Goal: Task Accomplishment & Management: Manage account settings

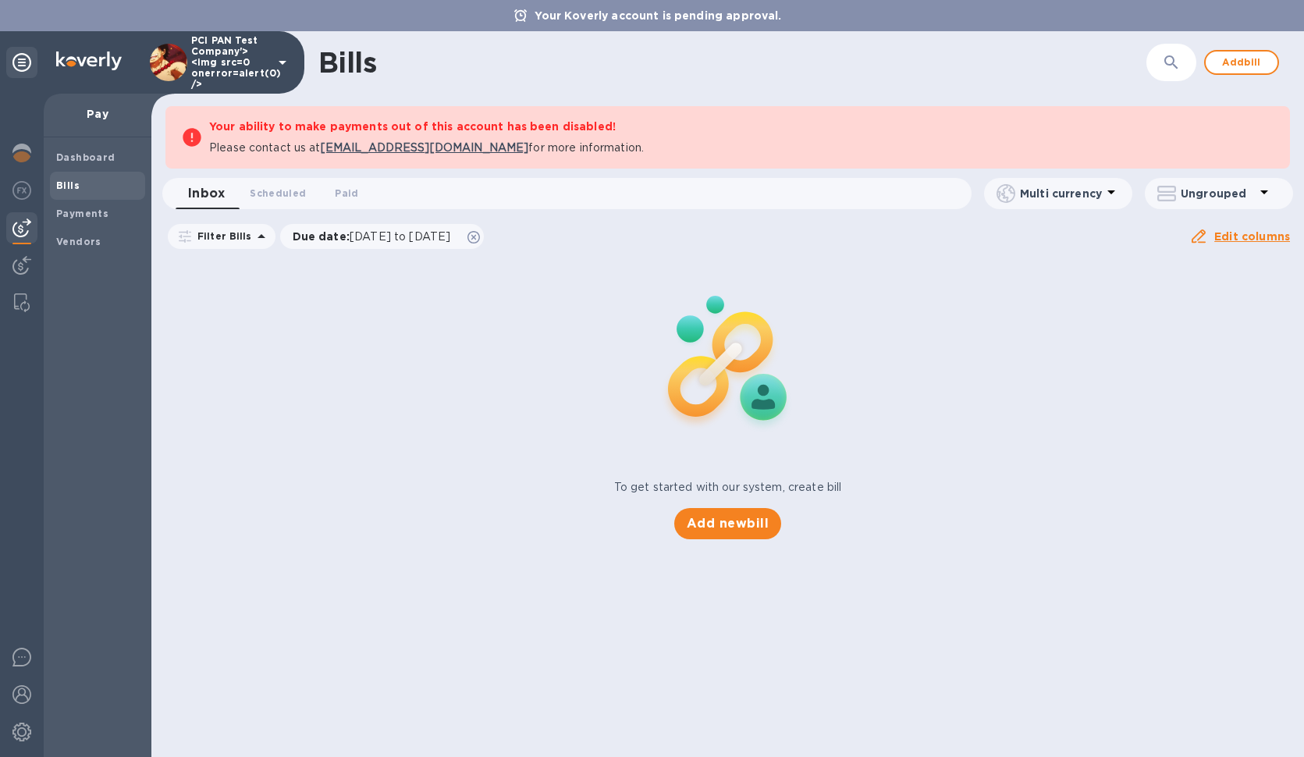
click at [604, 498] on div "To get started with our system, create bill Add new bill" at bounding box center [727, 398] width 1165 height 294
click at [61, 208] on span "Payments" at bounding box center [82, 214] width 52 height 16
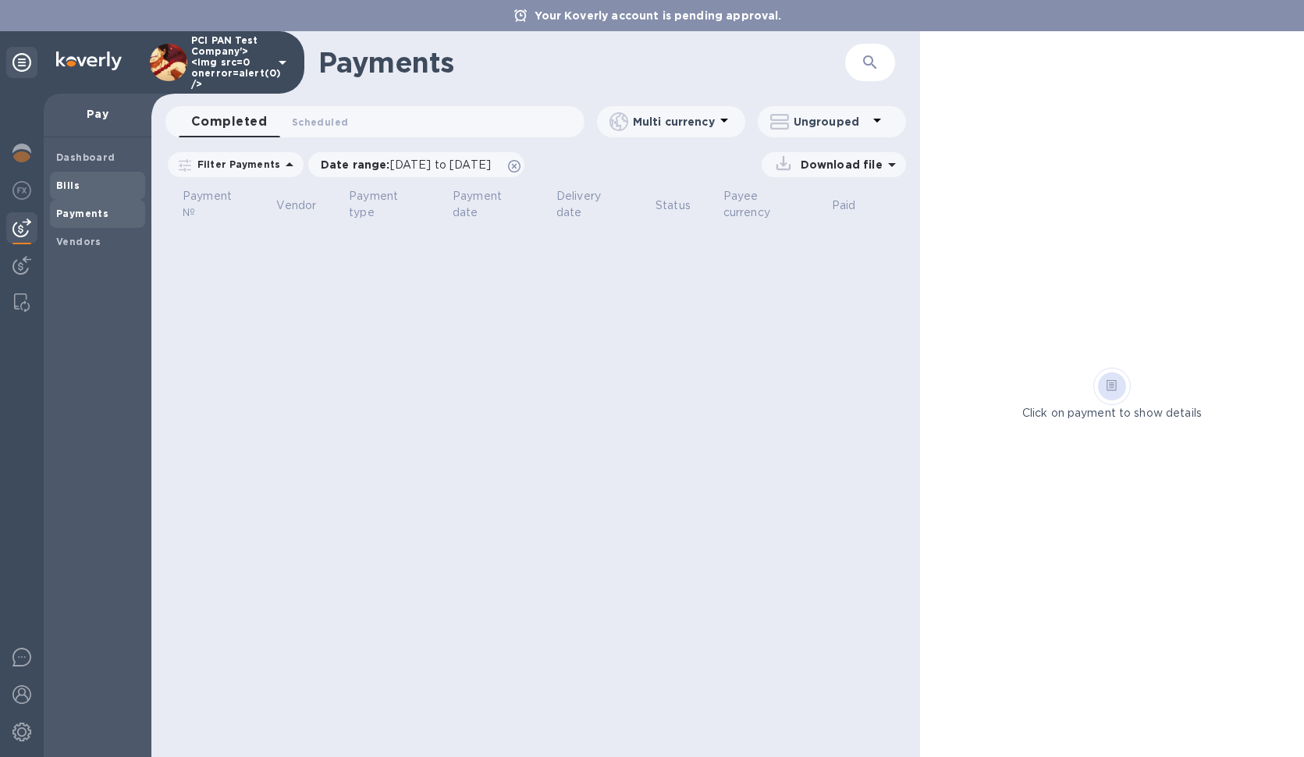
click at [80, 190] on span "Bills" at bounding box center [97, 186] width 83 height 16
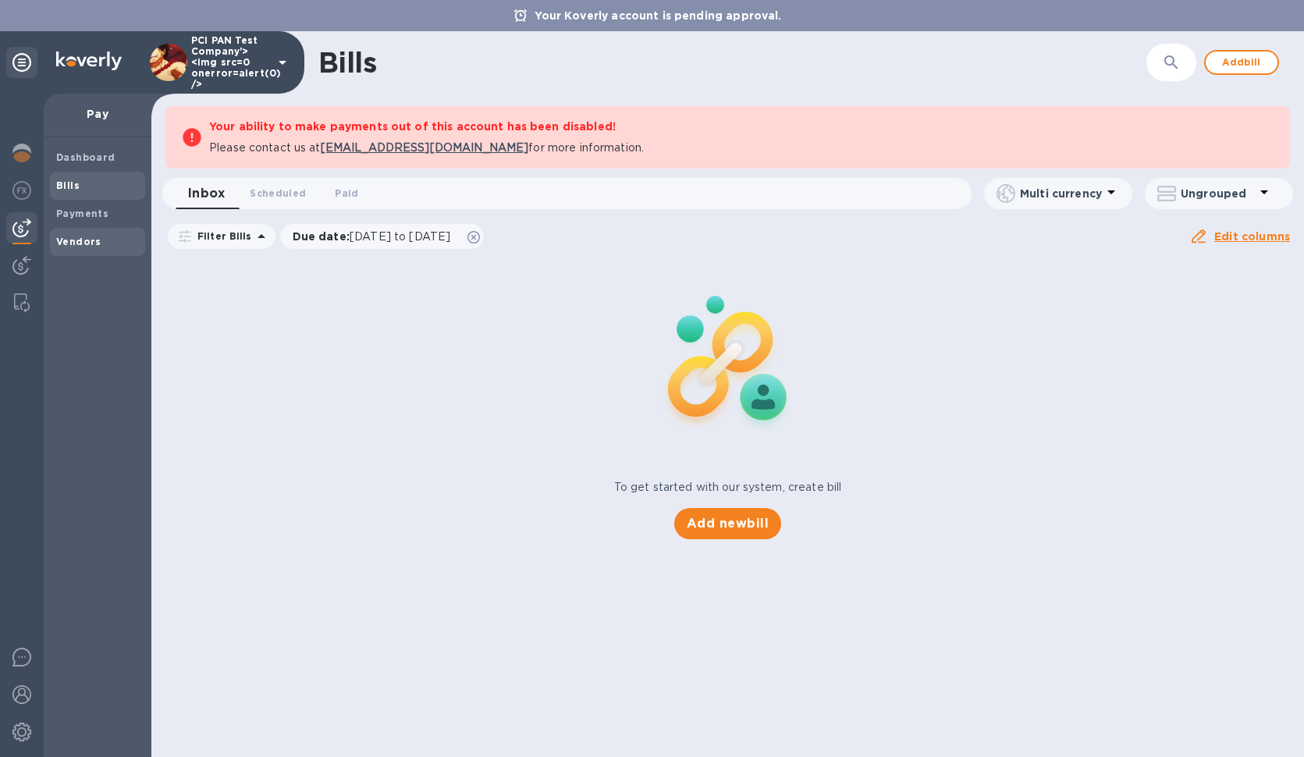
click at [115, 233] on div "Vendors" at bounding box center [97, 242] width 95 height 28
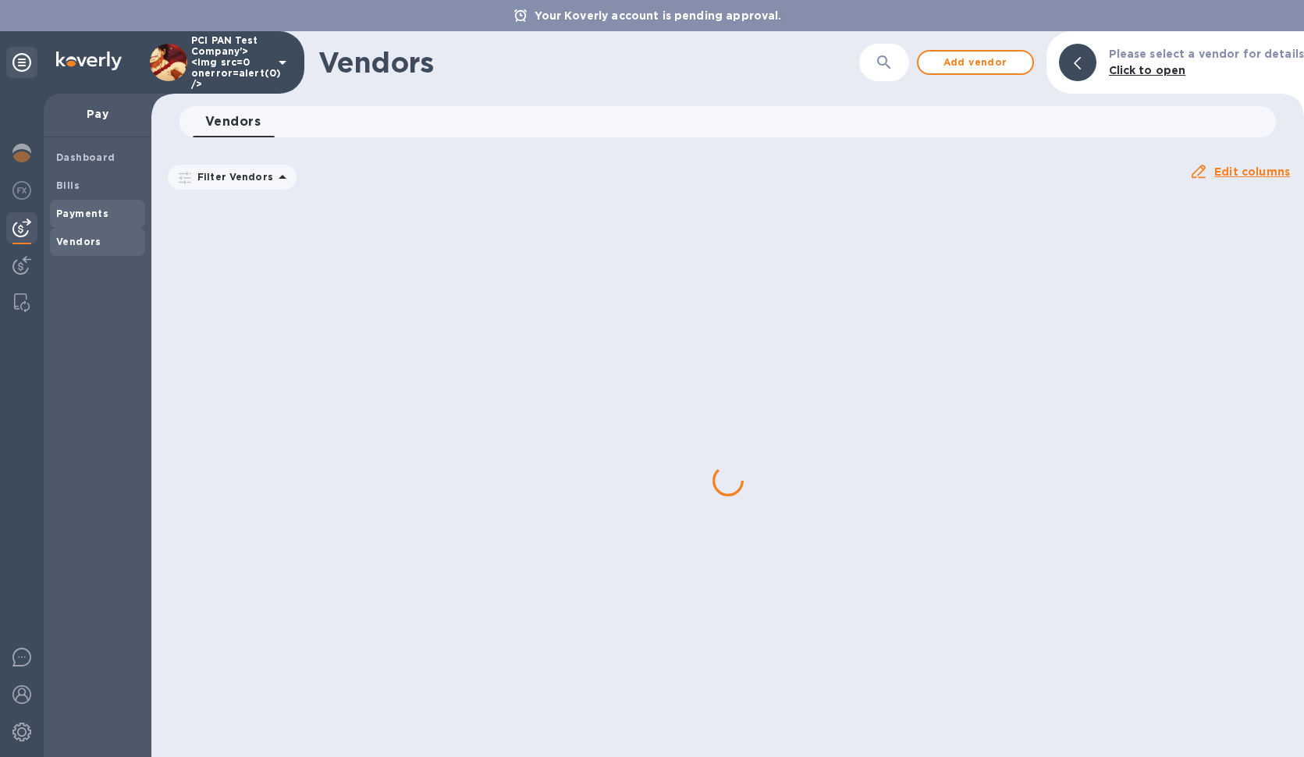
click at [116, 220] on span "Payments" at bounding box center [97, 214] width 83 height 16
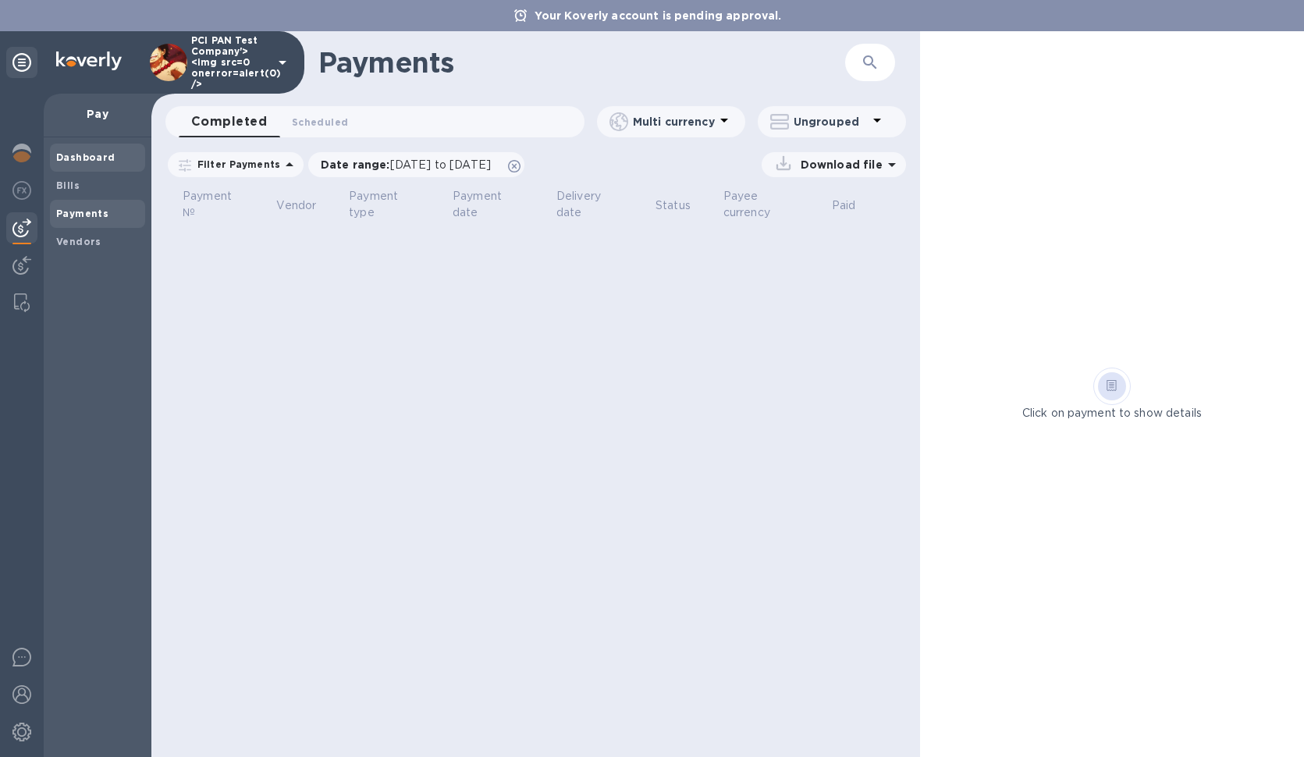
click at [107, 167] on div "Dashboard" at bounding box center [97, 158] width 95 height 28
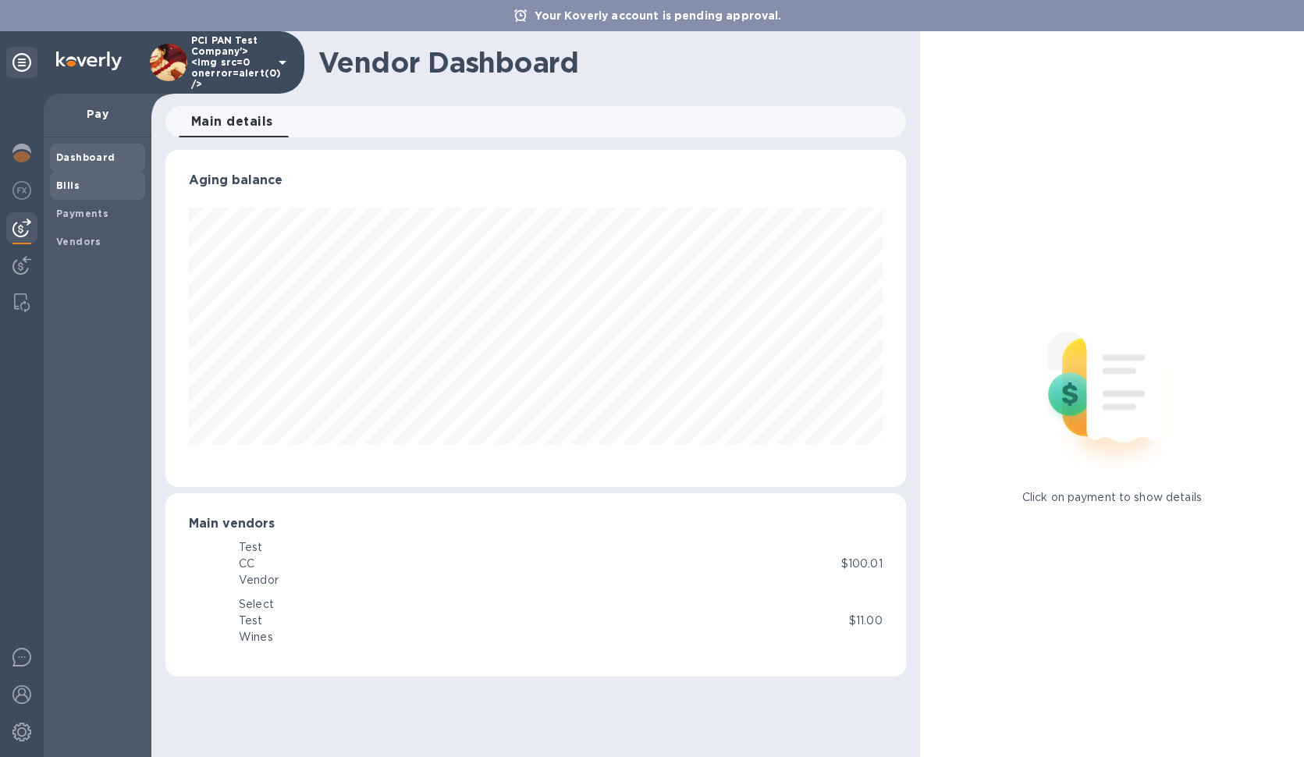
scroll to position [337, 740]
click at [106, 180] on span "Bills" at bounding box center [97, 186] width 83 height 16
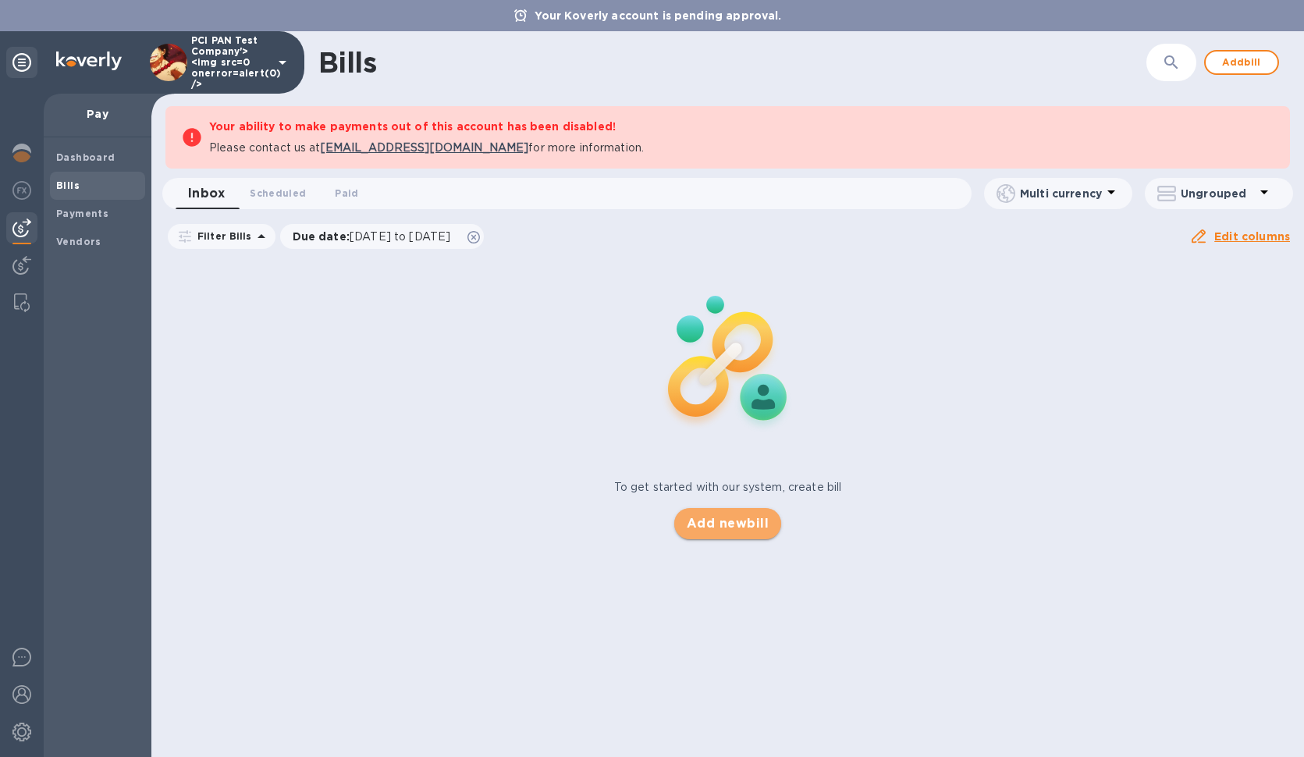
click at [752, 526] on span "Add new bill" at bounding box center [728, 523] width 82 height 19
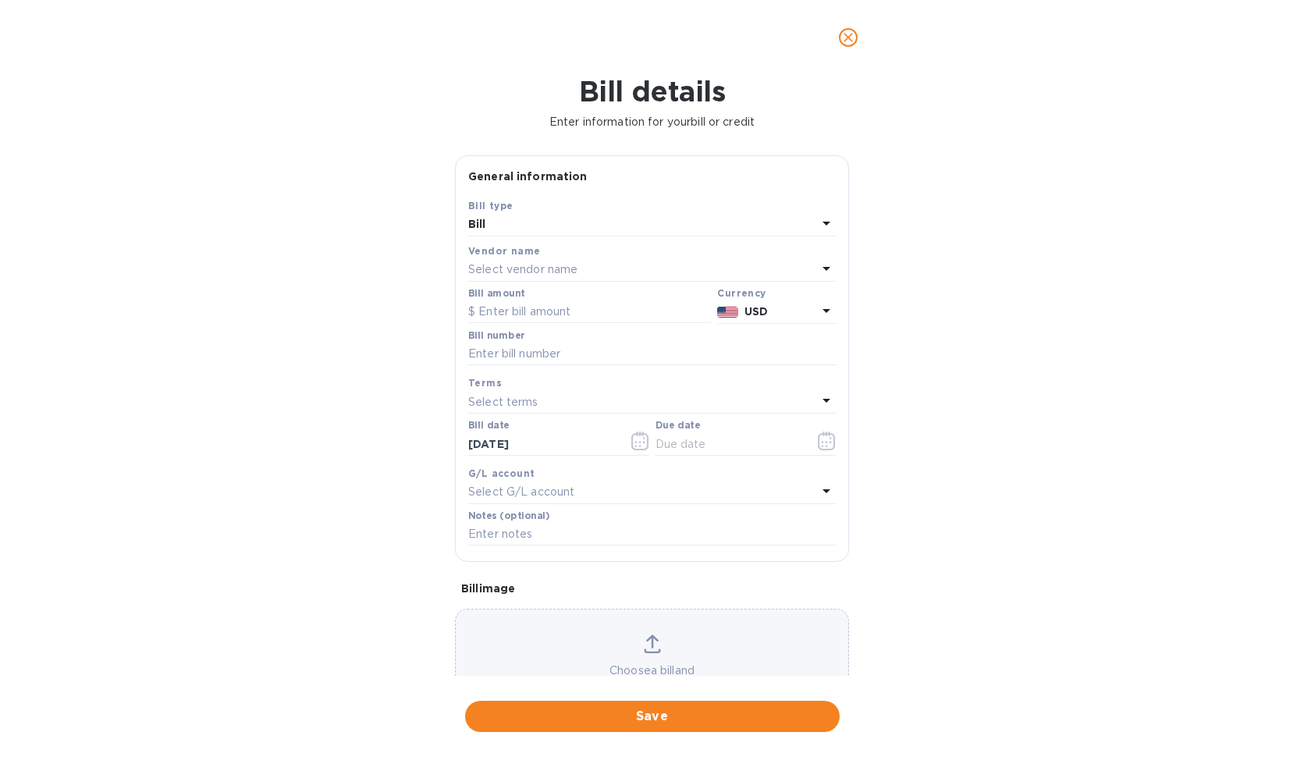
click at [559, 216] on div "Bill" at bounding box center [642, 225] width 349 height 22
click at [581, 183] on div "General information" at bounding box center [652, 177] width 368 height 16
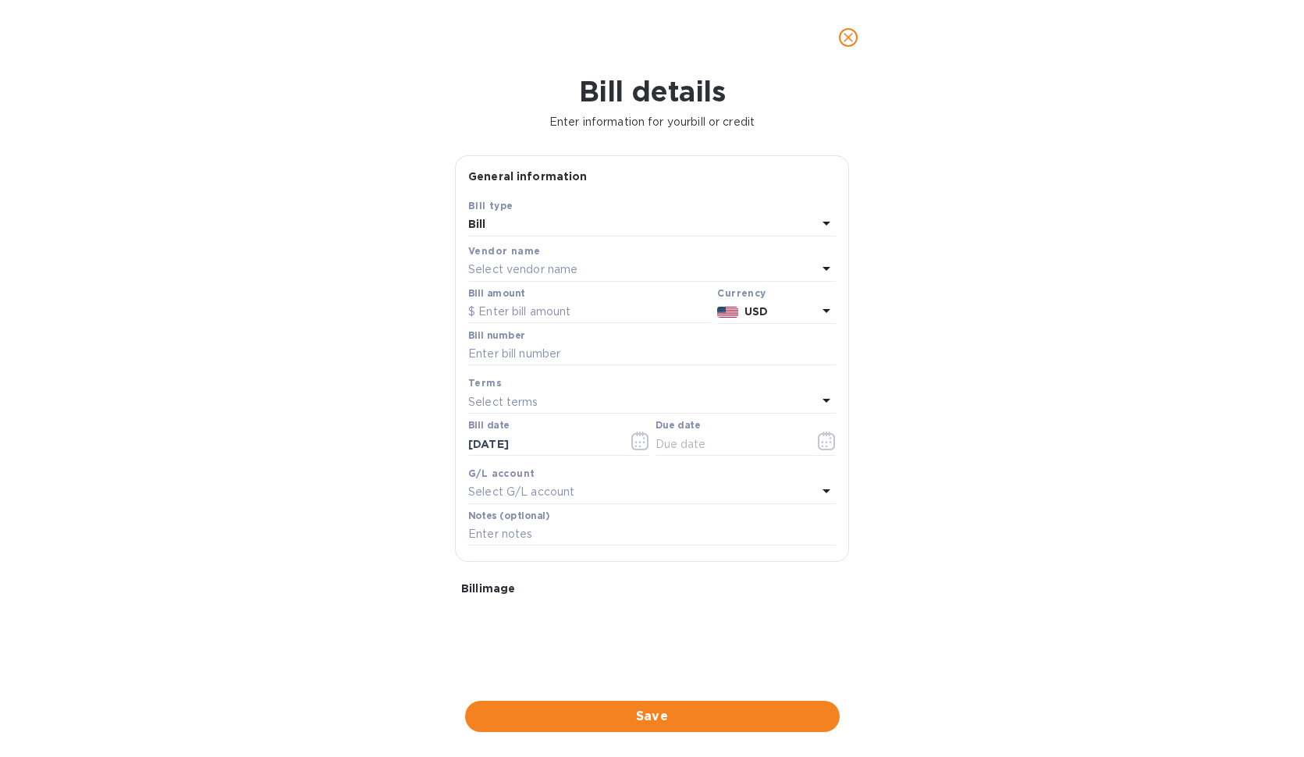
click at [573, 266] on p "Select vendor name" at bounding box center [522, 269] width 109 height 16
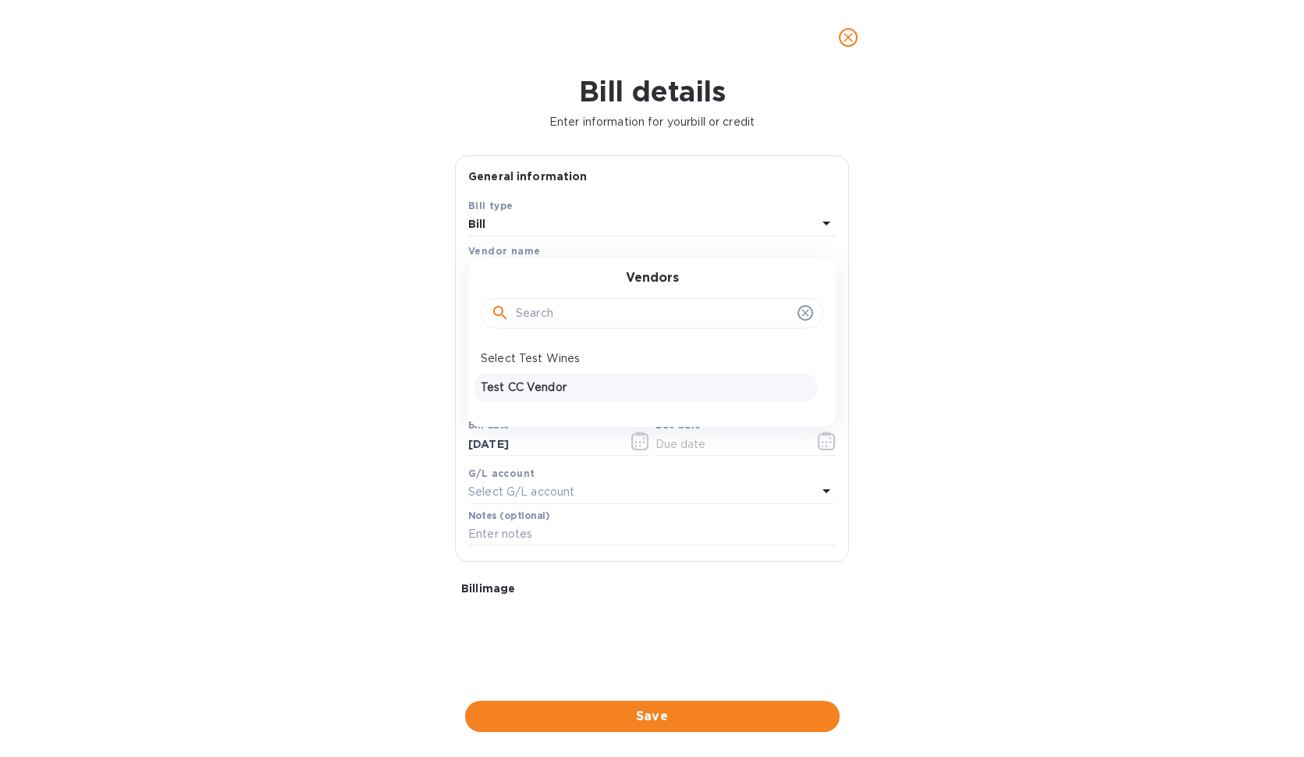
click at [542, 385] on p "Test CC Vendor" at bounding box center [646, 387] width 330 height 16
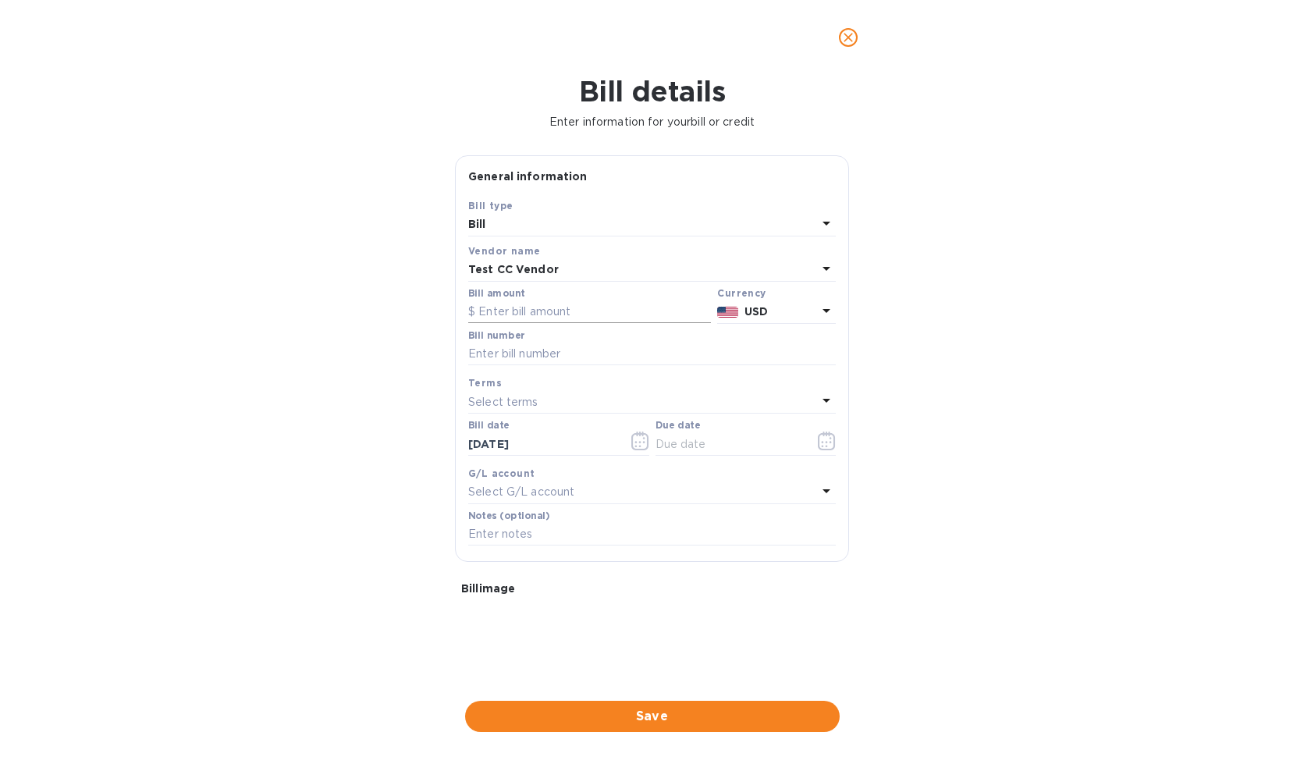
click at [539, 309] on input "text" at bounding box center [589, 312] width 243 height 23
type input "0.01"
click at [549, 354] on input "text" at bounding box center [652, 354] width 368 height 23
type input "123"
click at [584, 402] on div "Select terms" at bounding box center [642, 402] width 349 height 22
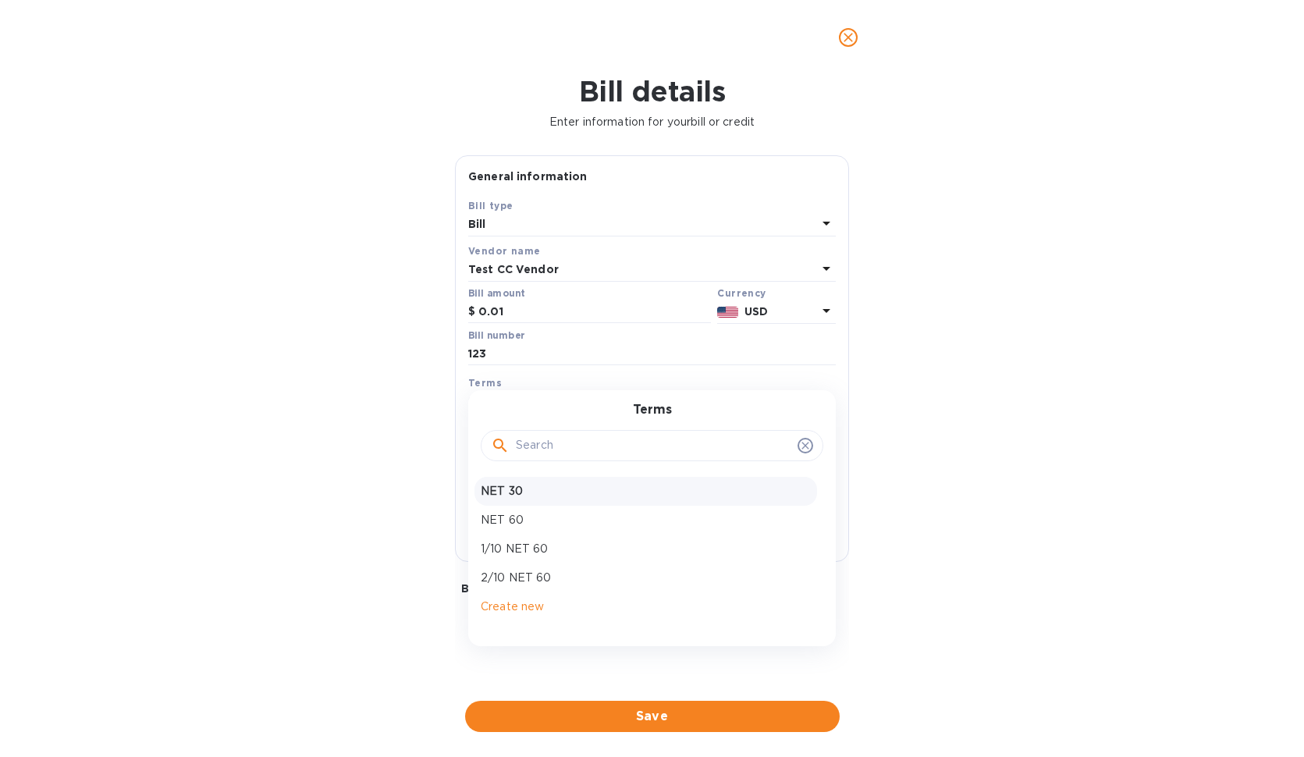
click at [551, 496] on p "NET 30" at bounding box center [646, 491] width 330 height 16
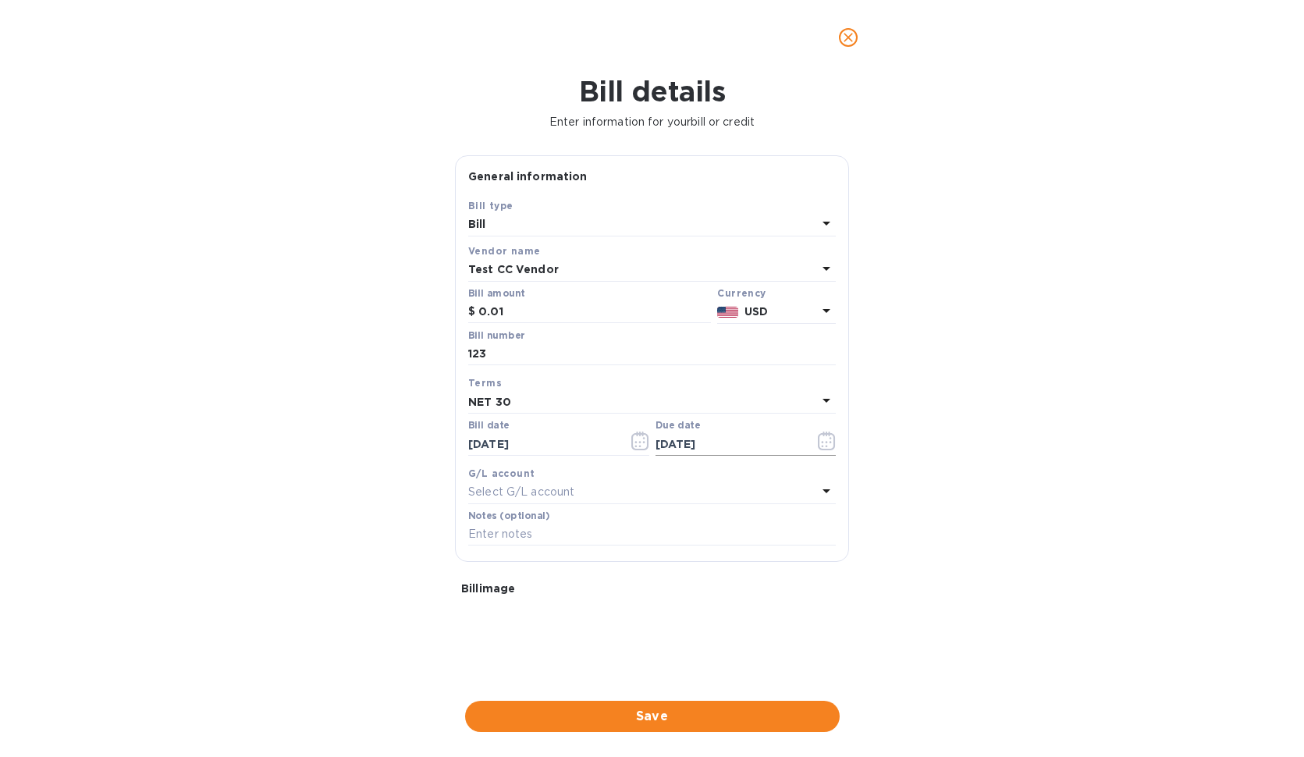
click at [741, 446] on input "[DATE]" at bounding box center [730, 443] width 148 height 23
type input "[DATE]"
click at [562, 546] on input "text" at bounding box center [652, 534] width 368 height 23
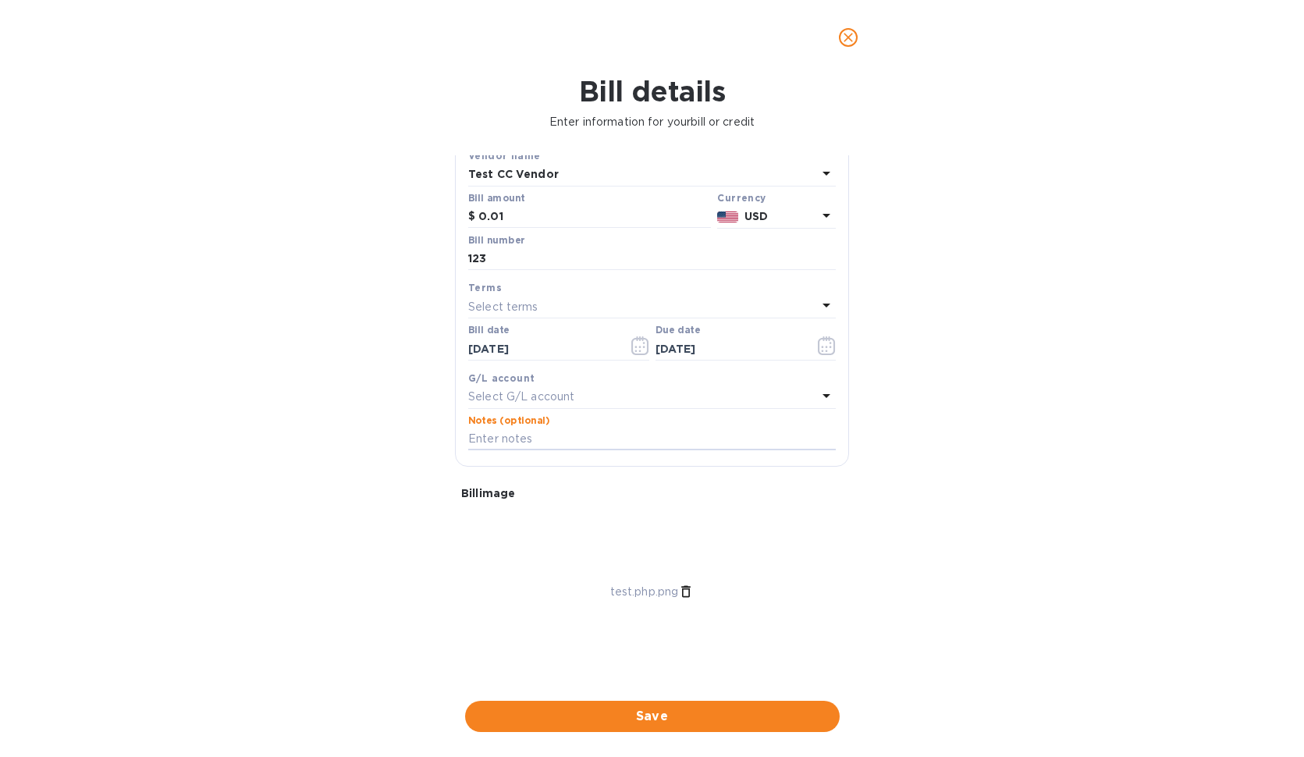
click at [684, 593] on icon at bounding box center [685, 591] width 9 height 12
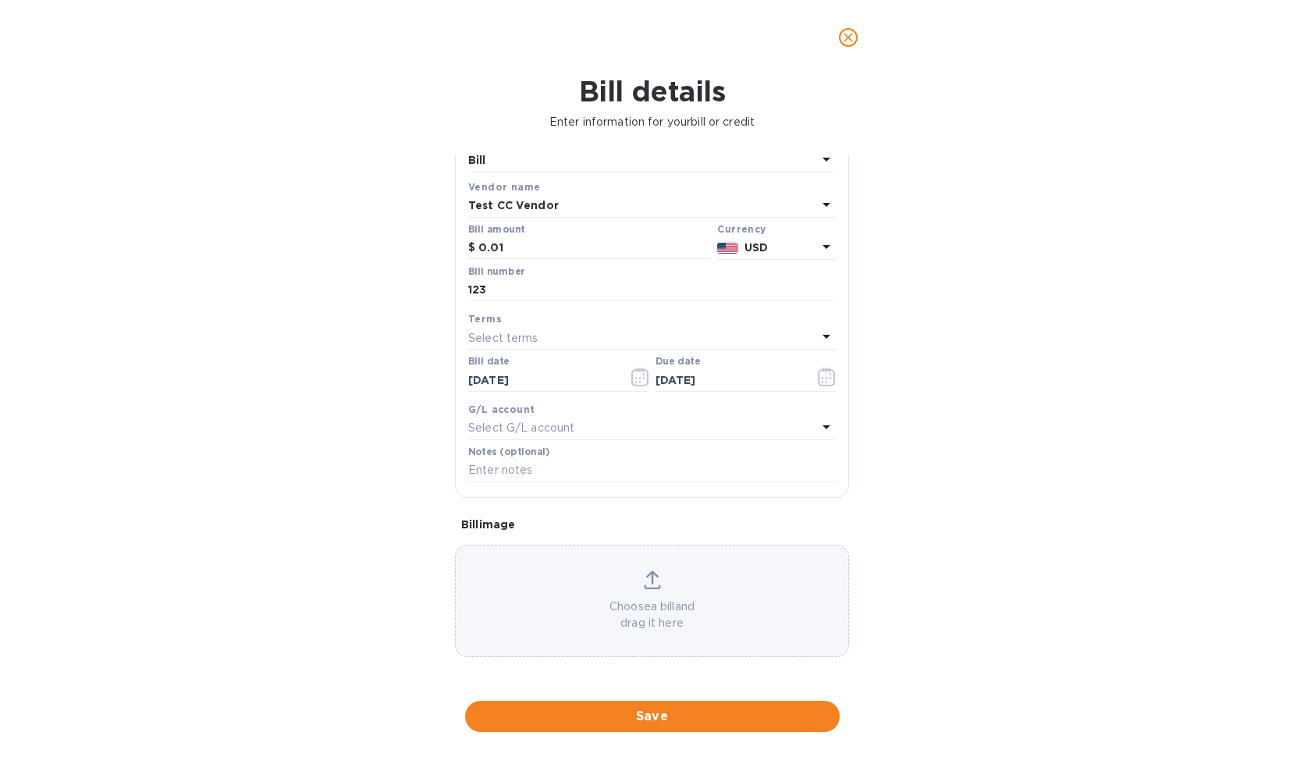
scroll to position [66, 0]
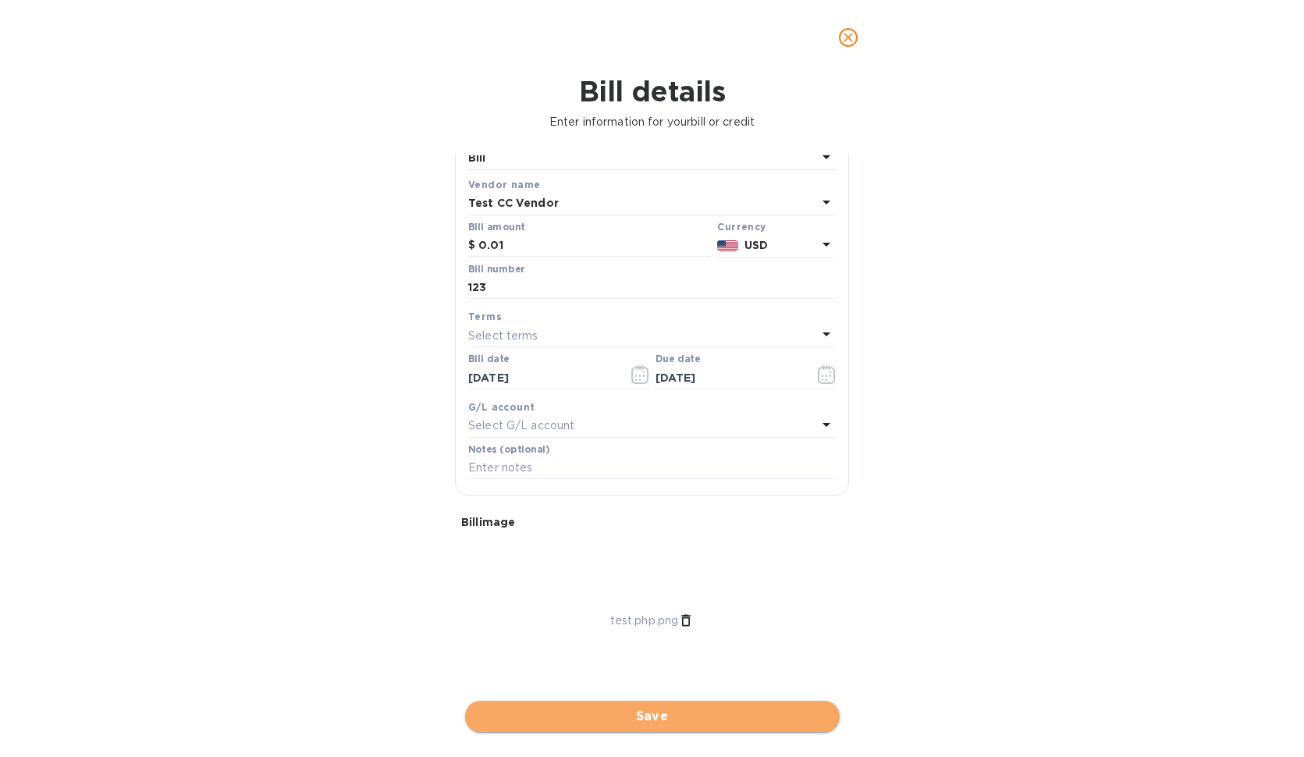
click at [642, 727] on button "Save" at bounding box center [652, 716] width 375 height 31
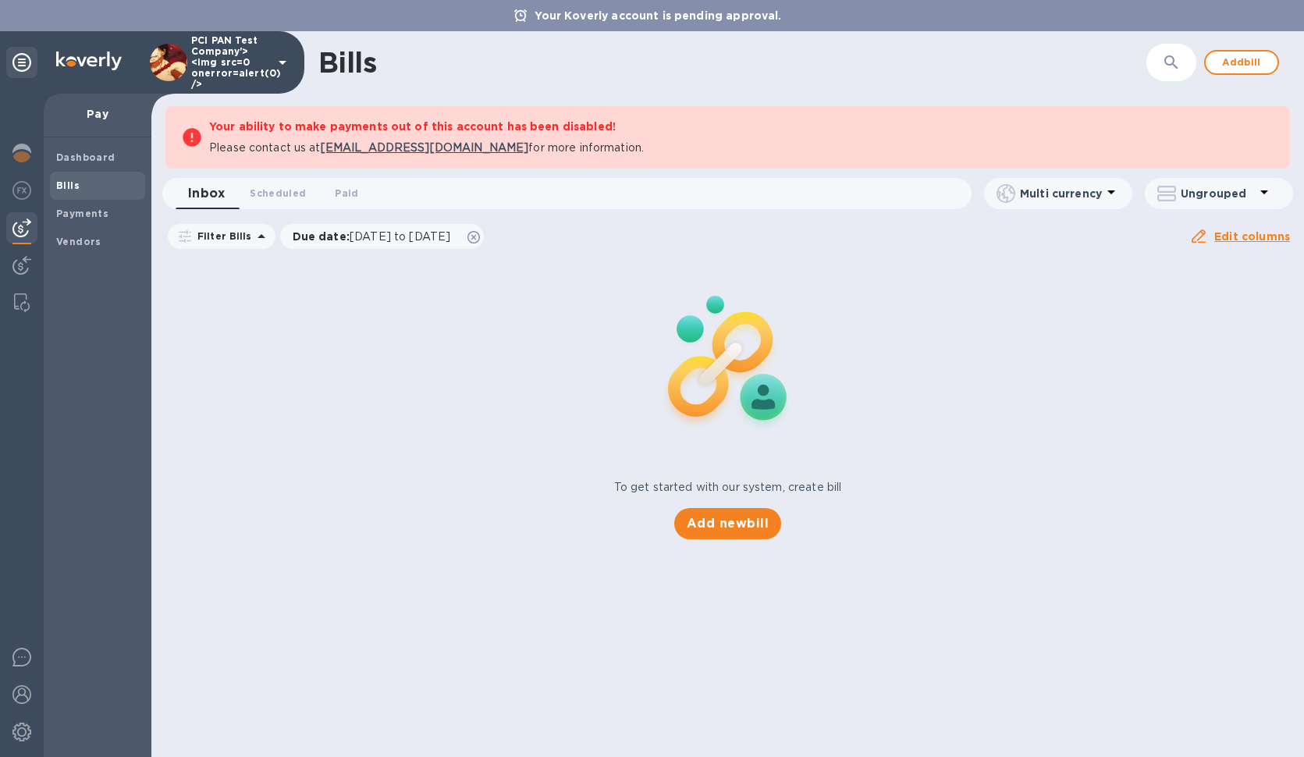
click at [80, 188] on span "Bills" at bounding box center [97, 186] width 83 height 16
click at [100, 223] on div "Payments" at bounding box center [97, 214] width 95 height 28
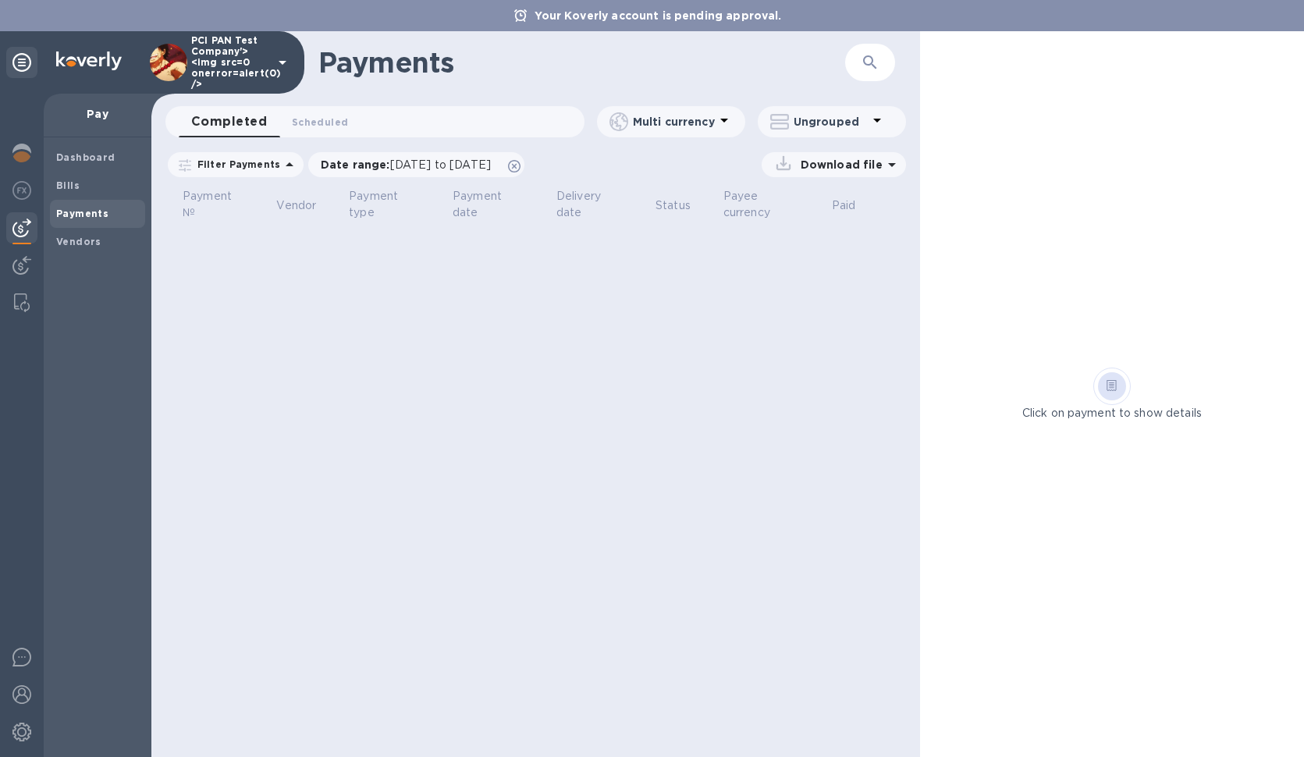
click at [730, 120] on icon at bounding box center [724, 120] width 19 height 19
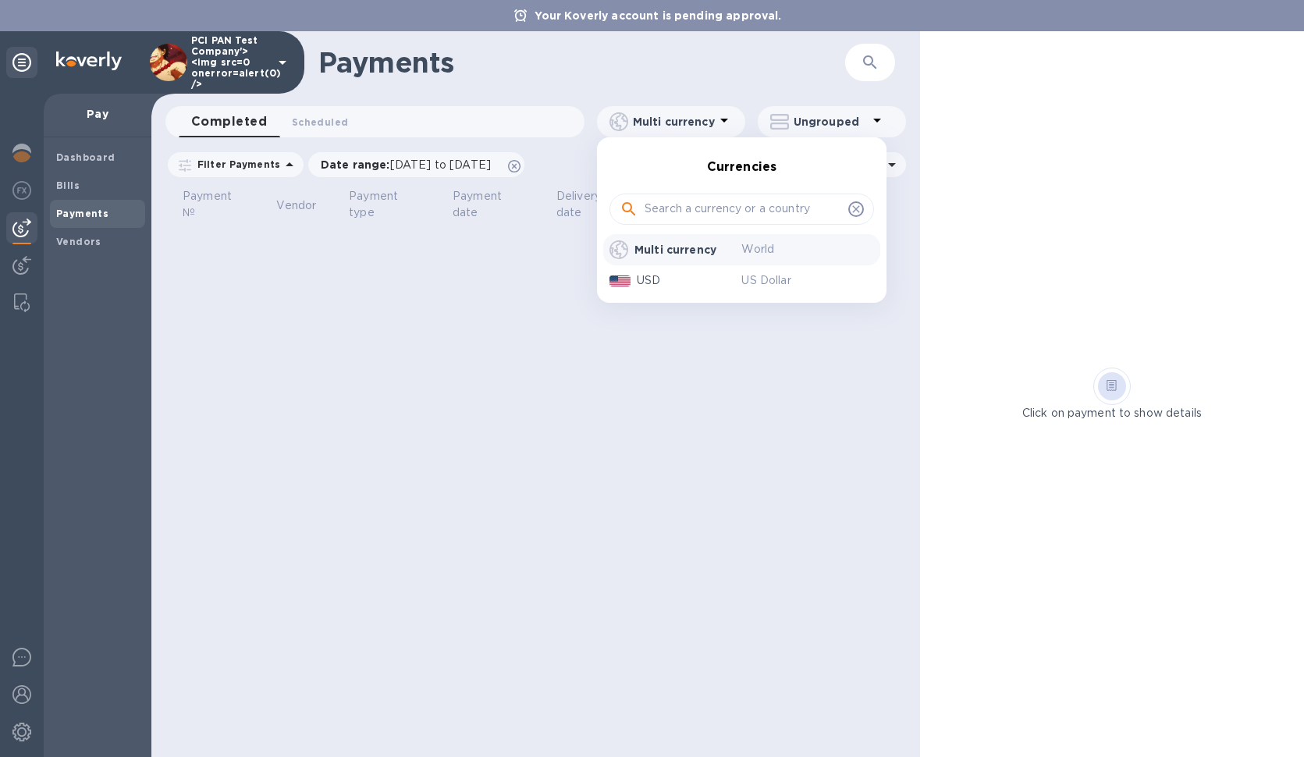
click at [723, 125] on div at bounding box center [652, 378] width 1304 height 757
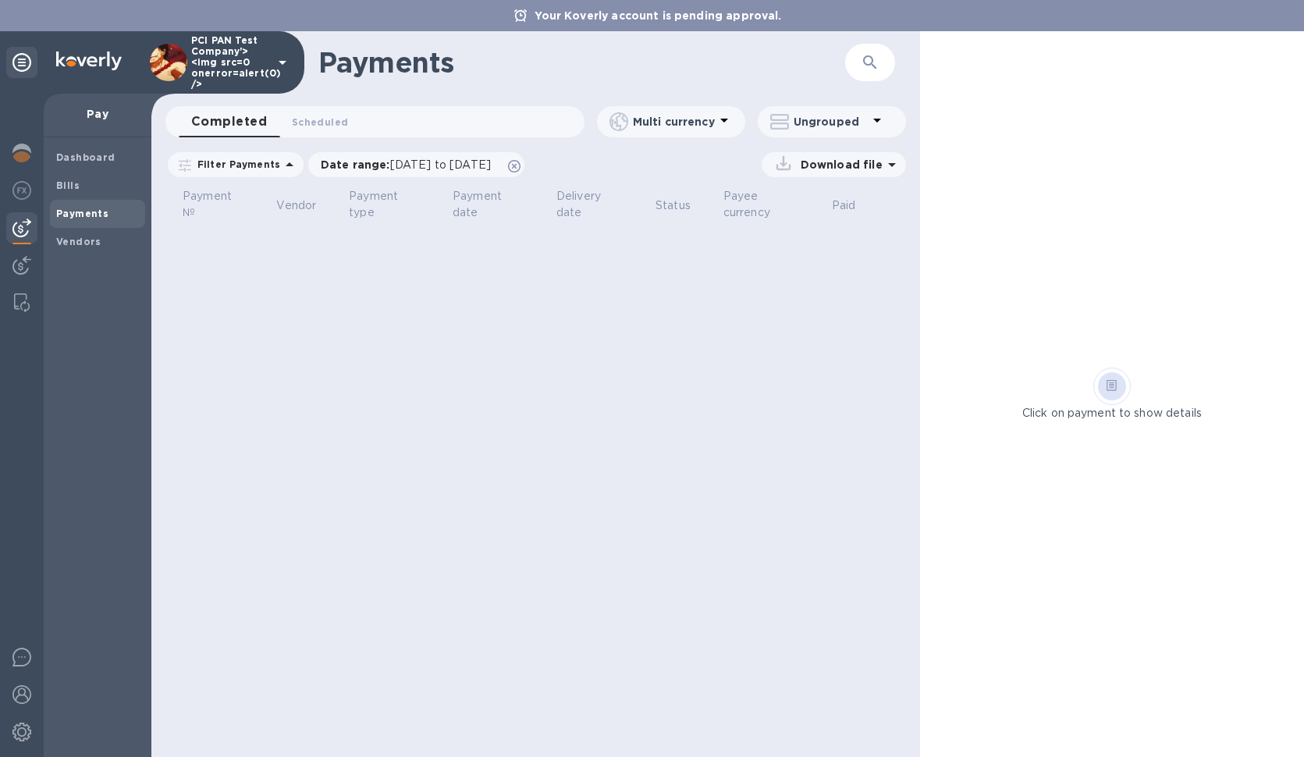
click at [857, 127] on p "Ungrouped" at bounding box center [831, 122] width 74 height 16
click at [873, 125] on div at bounding box center [652, 378] width 1304 height 757
click at [894, 160] on icon at bounding box center [892, 164] width 19 height 19
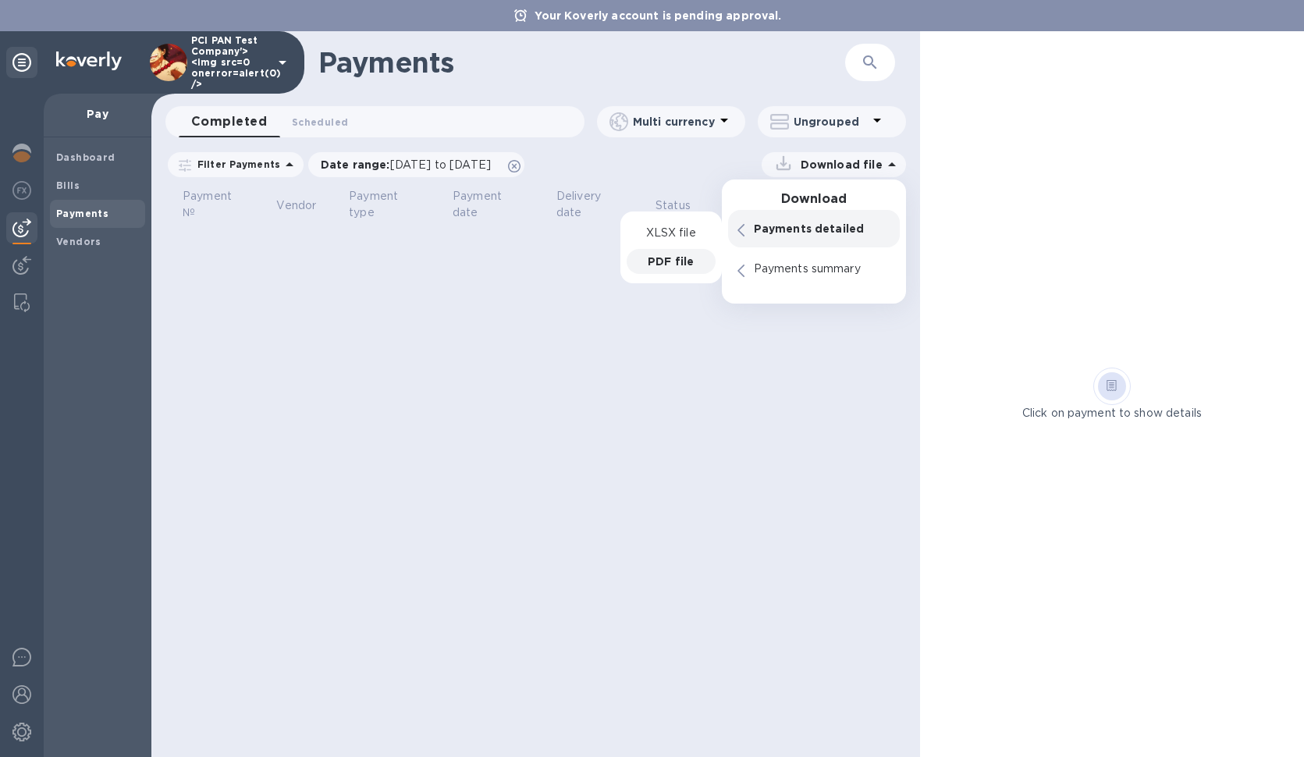
click at [677, 259] on p "PDF file" at bounding box center [671, 262] width 46 height 16
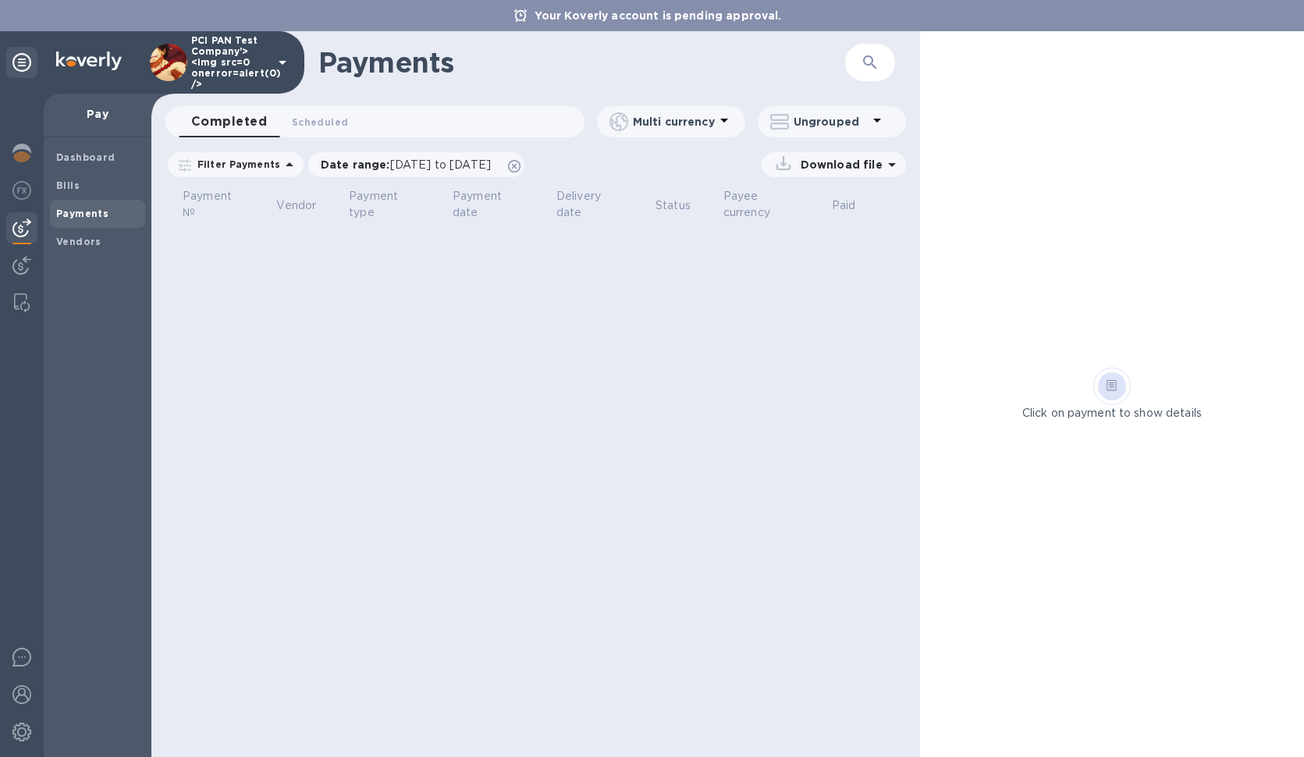
click at [400, 361] on div "Payments ​ Completed 0 Scheduled 0 Multi currency Ungrouped Filter Payments Dat…" at bounding box center [535, 394] width 769 height 726
click at [817, 125] on p "Ungrouped" at bounding box center [831, 122] width 74 height 16
click at [876, 112] on div at bounding box center [652, 378] width 1304 height 757
click at [839, 123] on p "Ungrouped" at bounding box center [831, 122] width 74 height 16
click at [832, 169] on li "Group payments by vendors" at bounding box center [859, 162] width 202 height 50
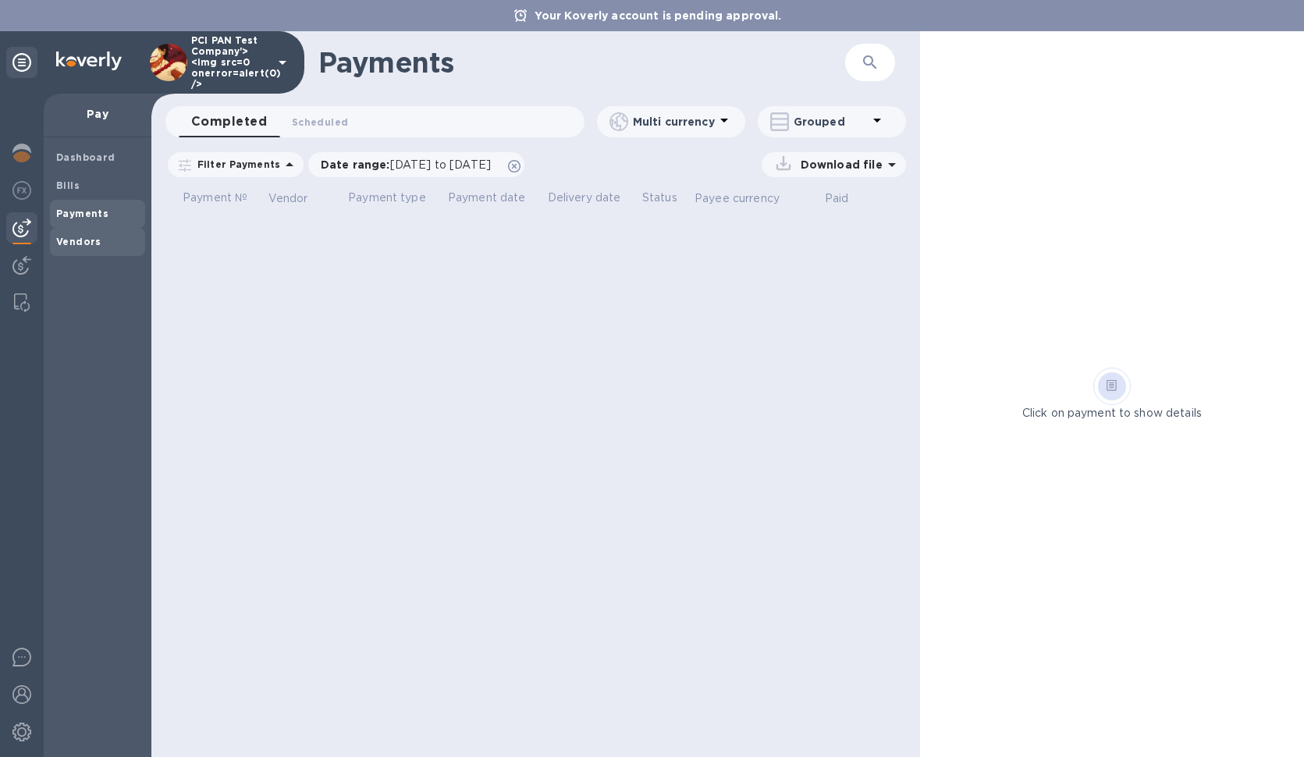
click at [111, 239] on span "Vendors" at bounding box center [97, 242] width 83 height 16
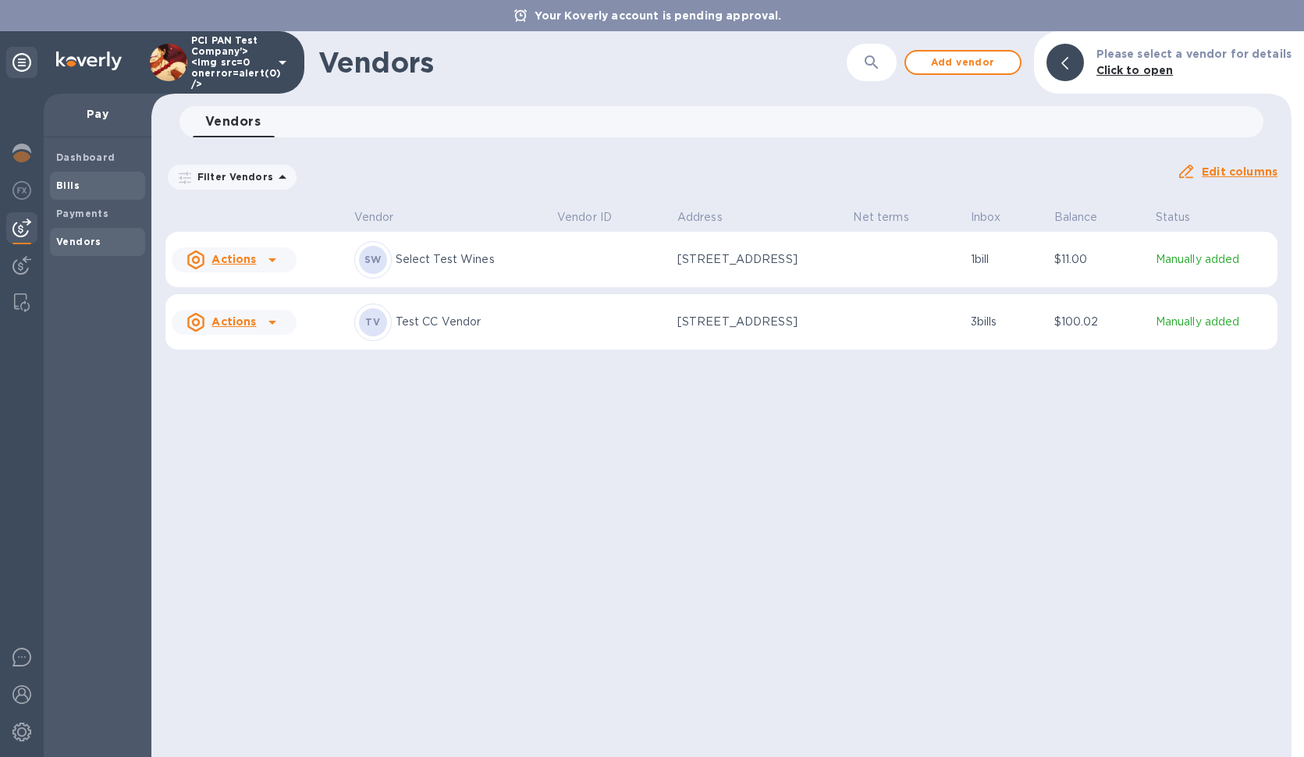
click at [103, 189] on span "Bills" at bounding box center [97, 186] width 83 height 16
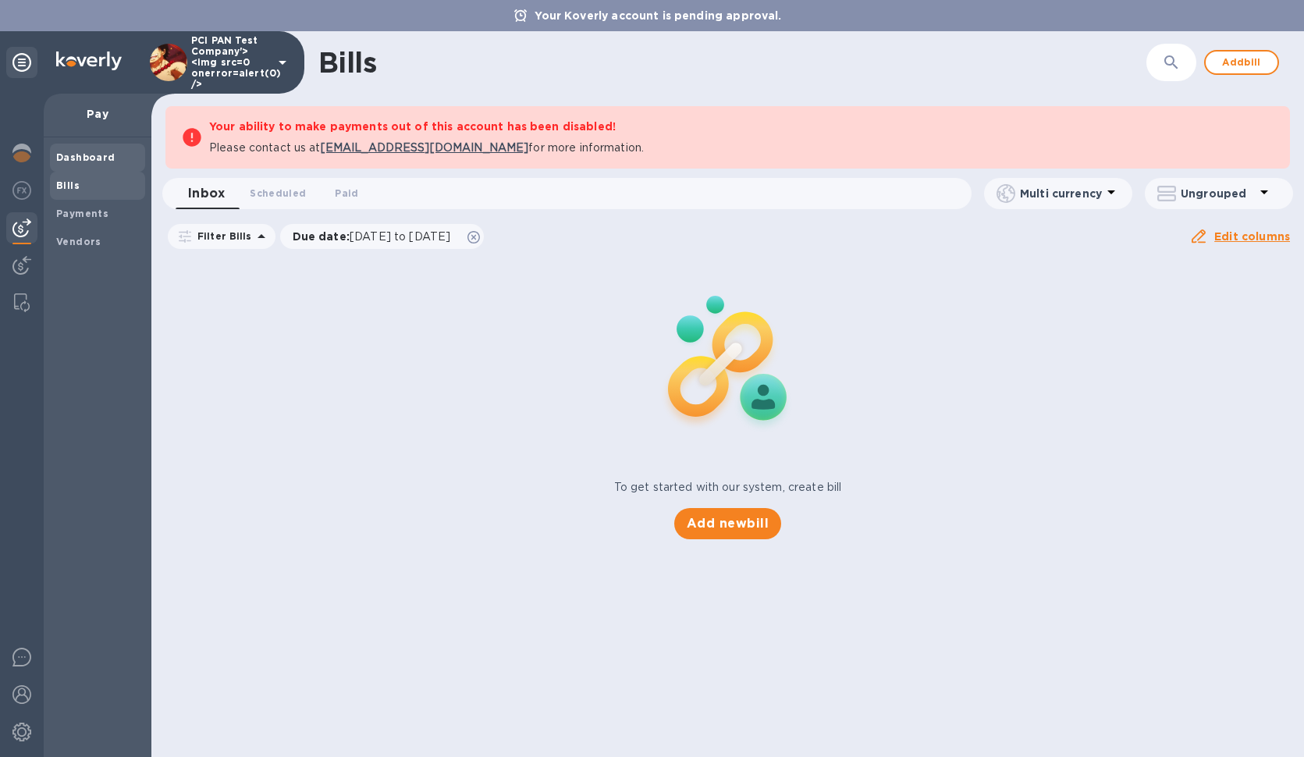
click at [108, 161] on b "Dashboard" at bounding box center [85, 157] width 59 height 12
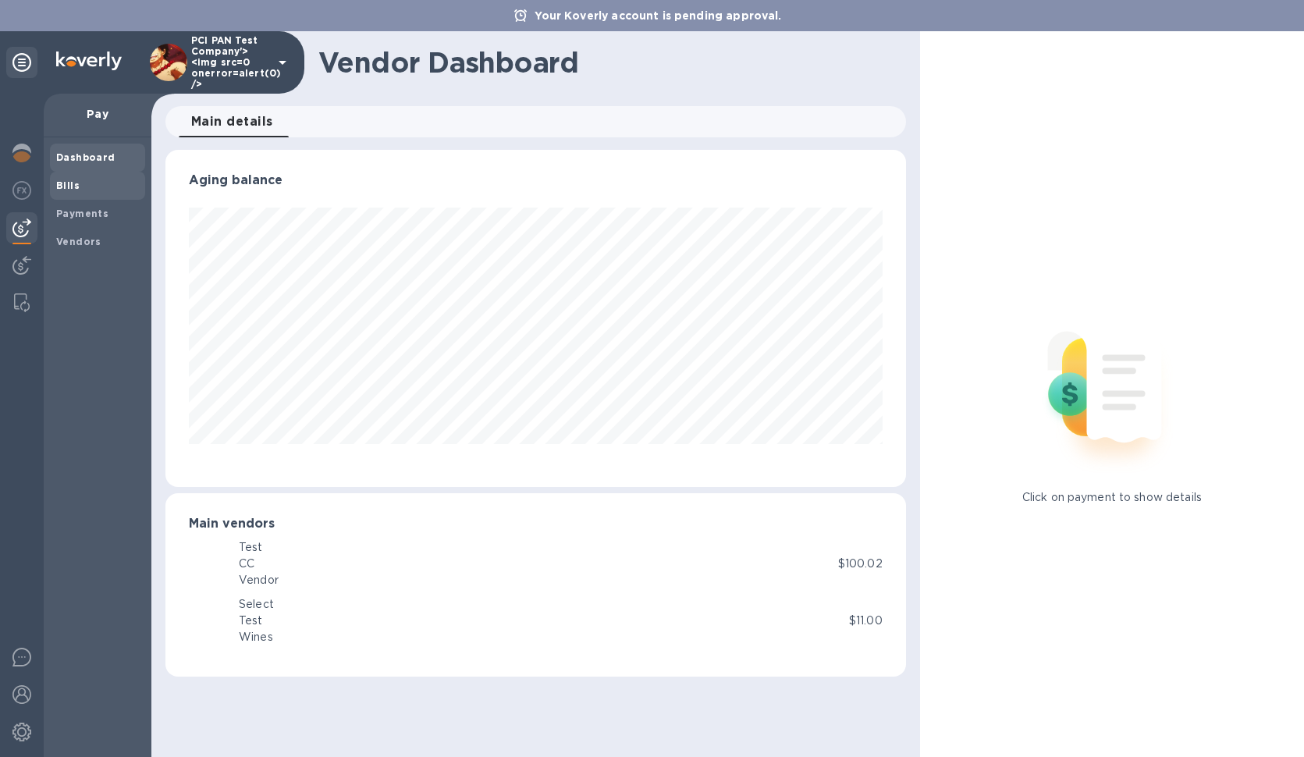
scroll to position [337, 740]
click at [22, 270] on img at bounding box center [21, 265] width 19 height 19
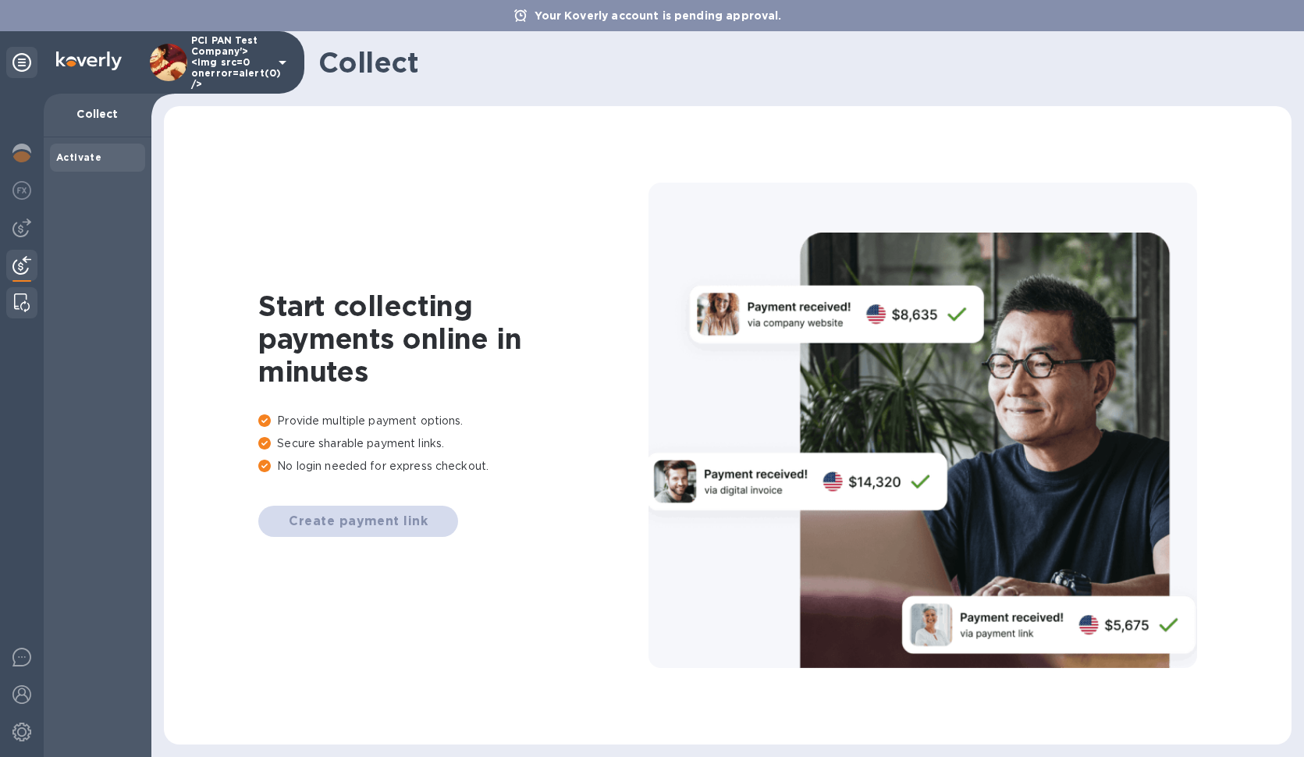
click at [14, 305] on img at bounding box center [22, 302] width 16 height 19
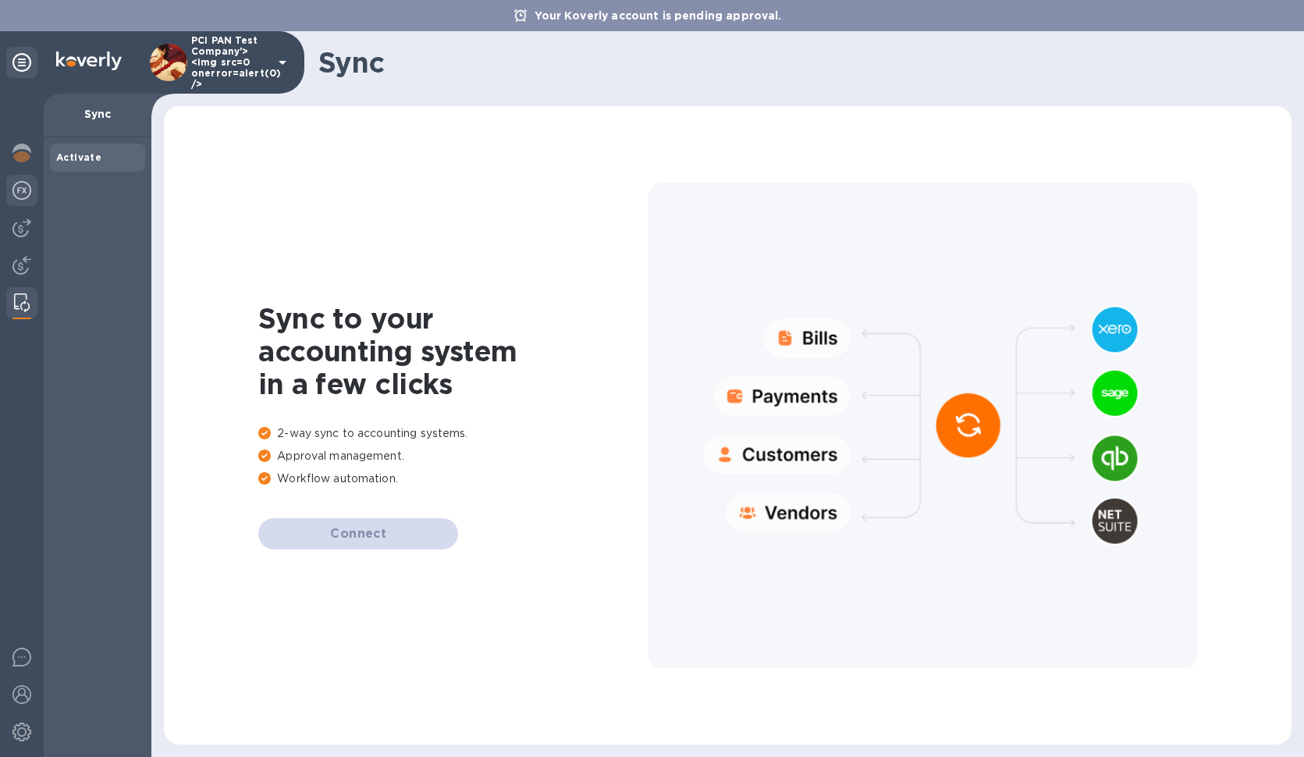
click at [23, 201] on div at bounding box center [21, 192] width 31 height 34
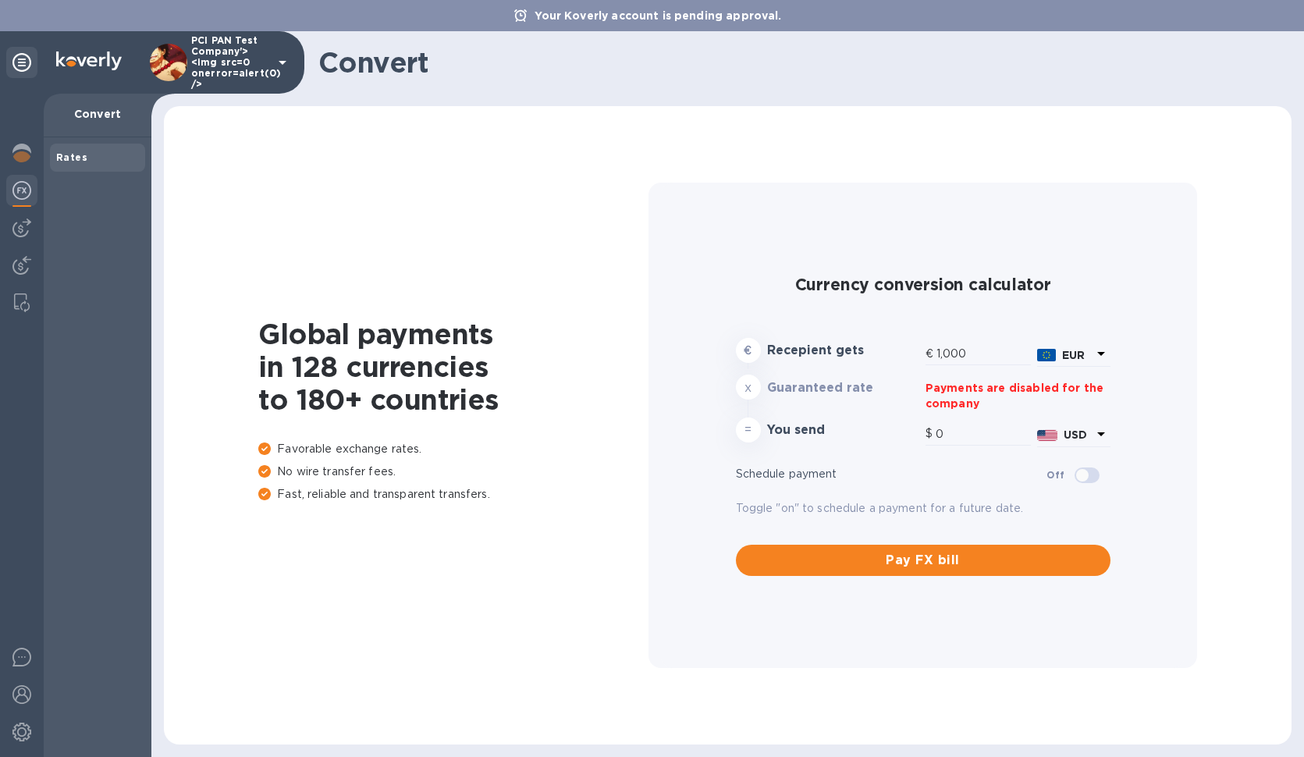
click at [994, 398] on p "Payments are disabled for the company" at bounding box center [1018, 395] width 185 height 31
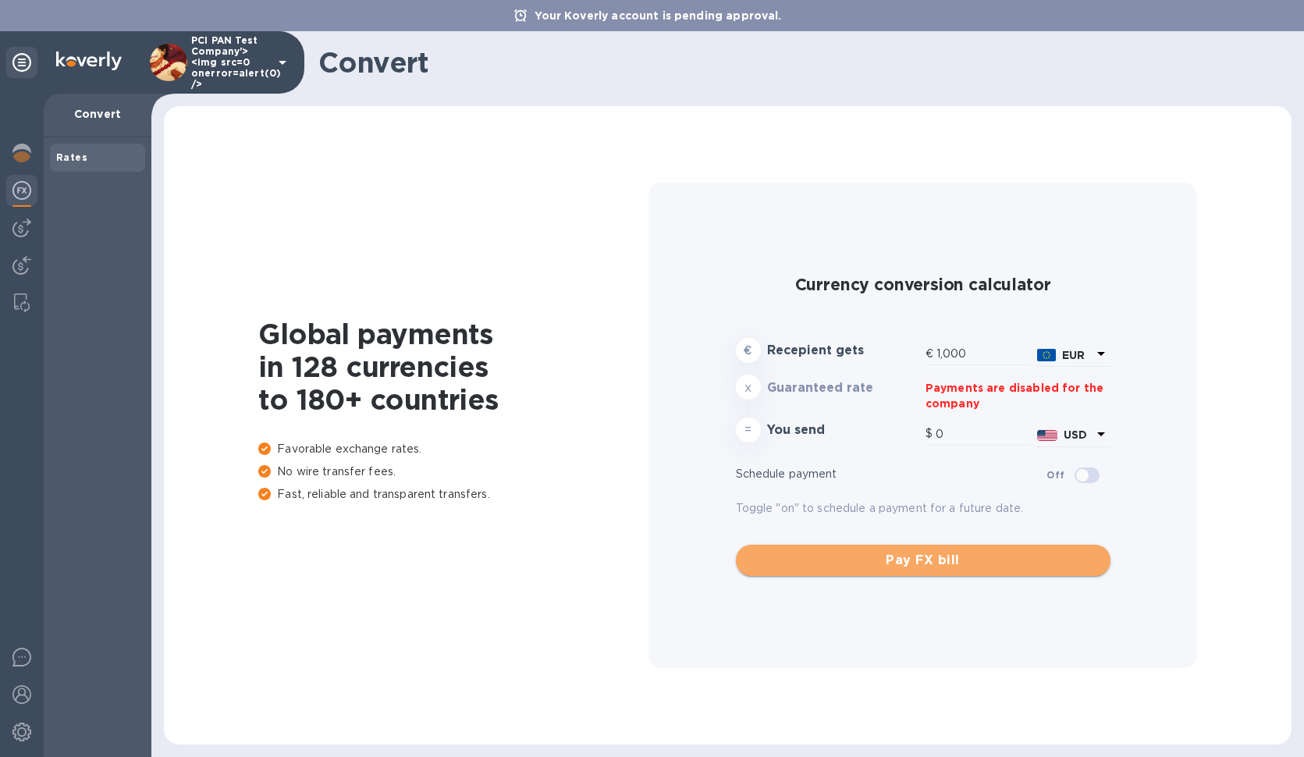
click at [908, 567] on span "Pay FX bill" at bounding box center [924, 560] width 350 height 19
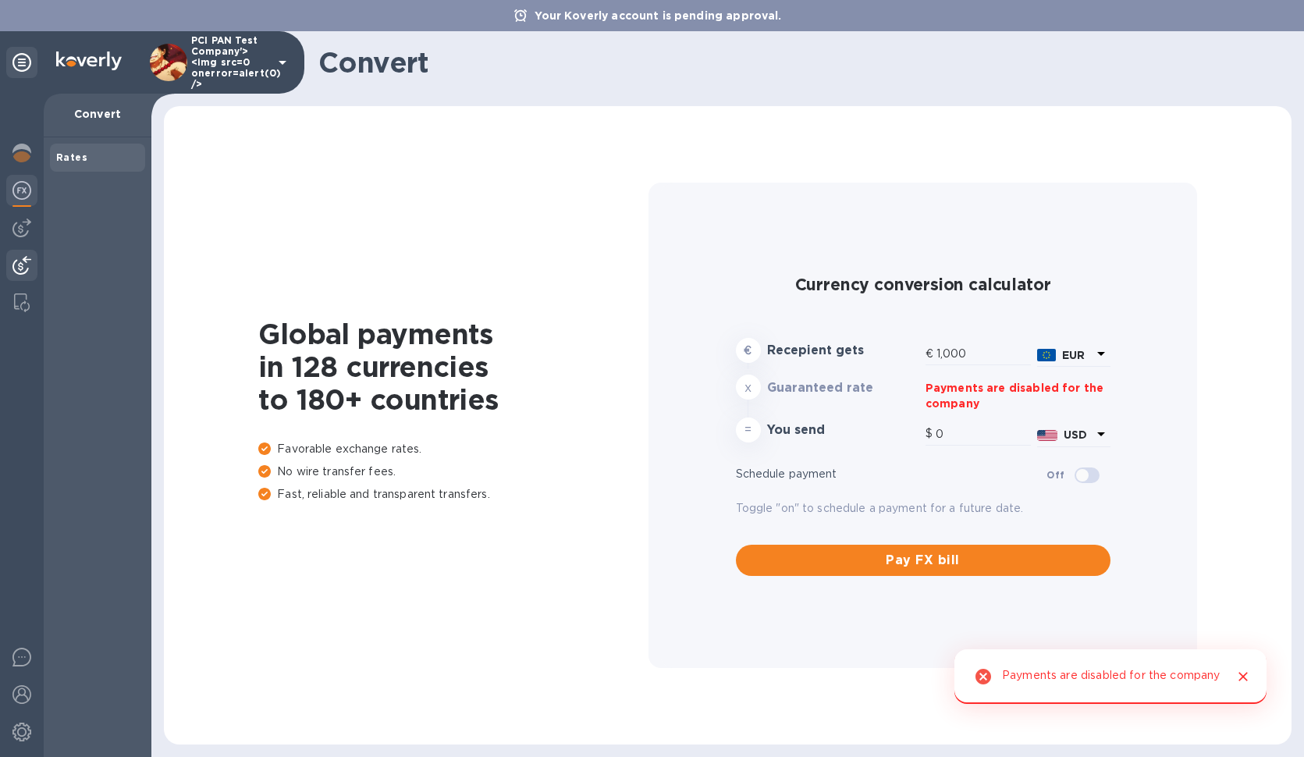
click at [30, 276] on div at bounding box center [21, 267] width 31 height 34
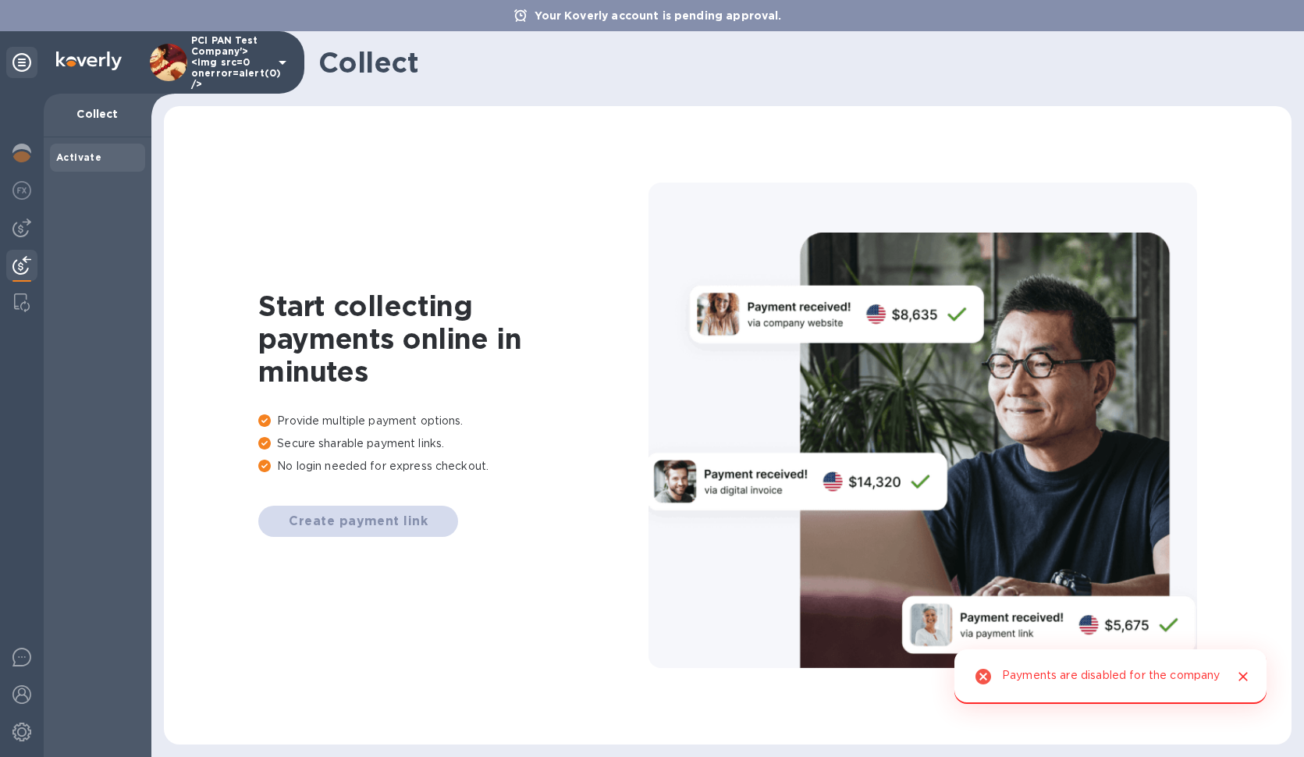
click at [392, 532] on div "Create payment link" at bounding box center [453, 521] width 390 height 31
click at [391, 526] on div "Create payment link" at bounding box center [453, 521] width 390 height 31
click at [25, 690] on img at bounding box center [21, 694] width 19 height 19
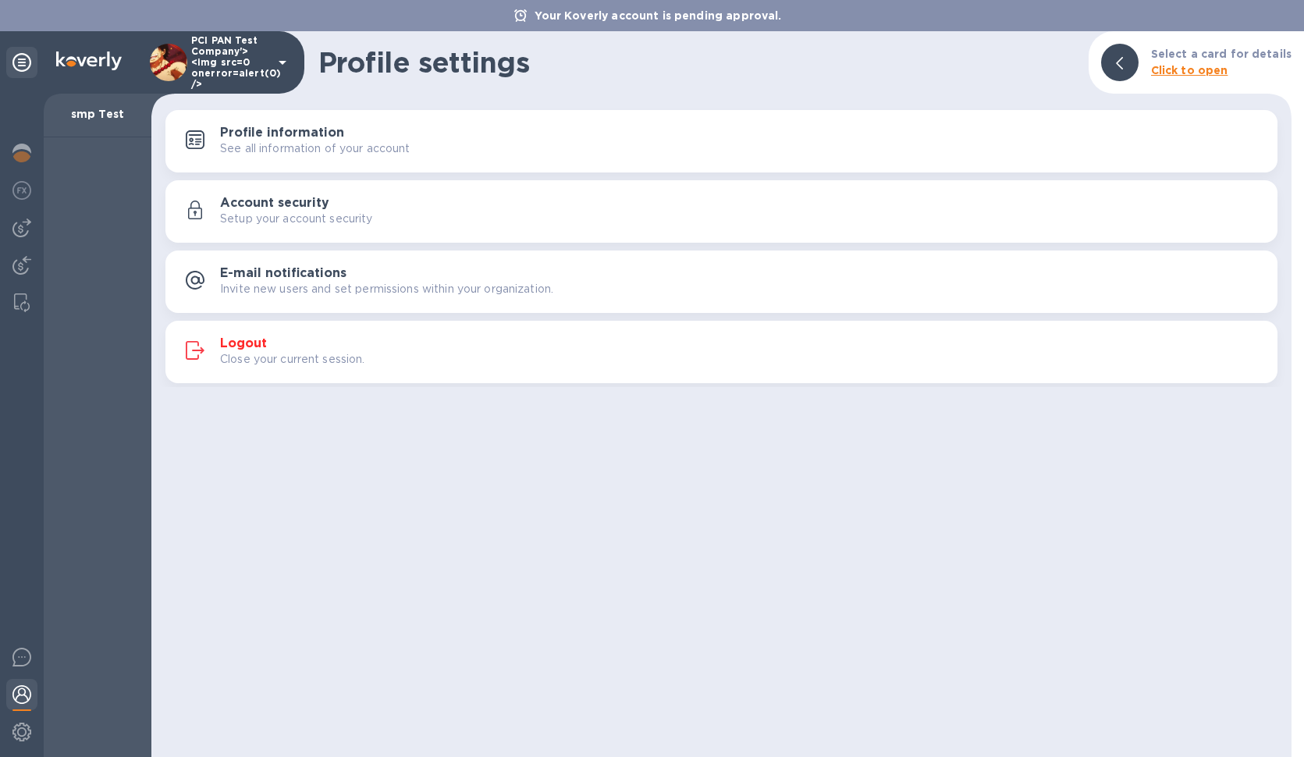
click at [346, 144] on p "See all information of your account" at bounding box center [315, 148] width 190 height 16
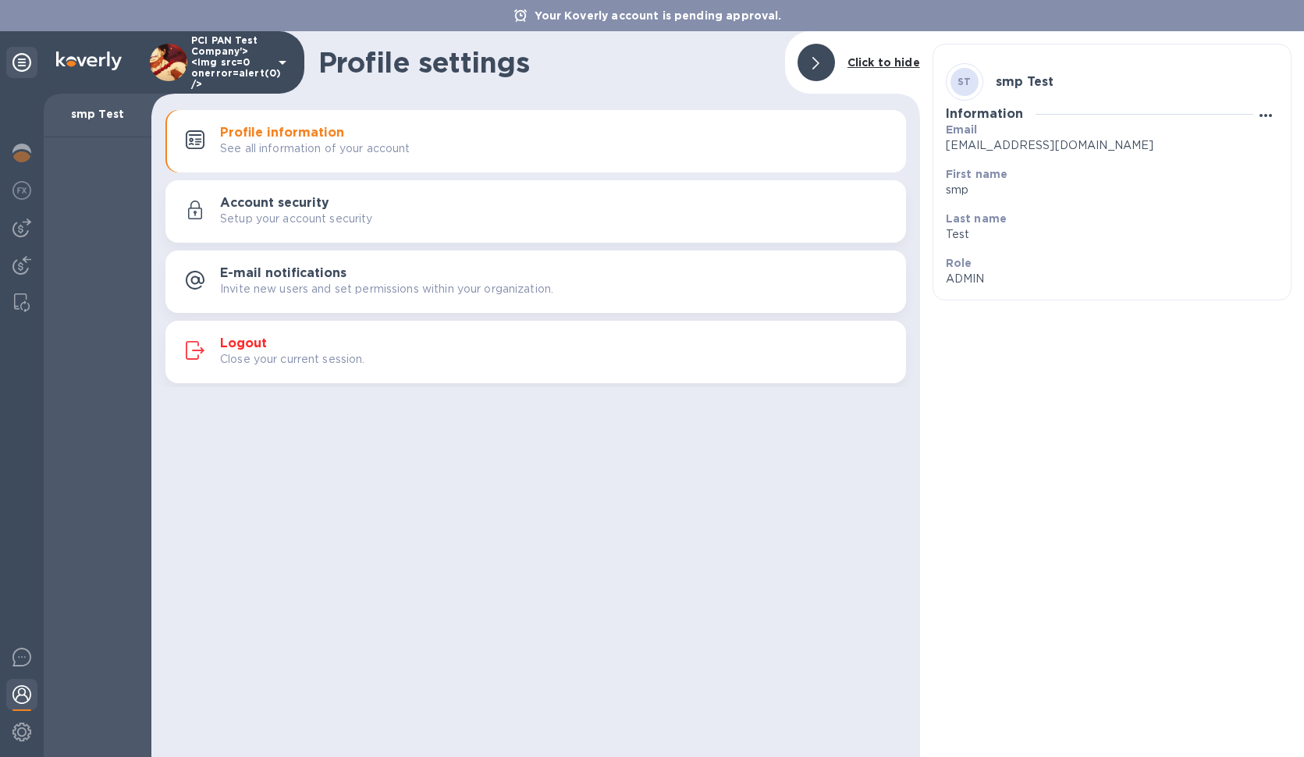
click at [1275, 113] on icon "button" at bounding box center [1266, 115] width 19 height 19
click at [1263, 146] on p "Edit" at bounding box center [1262, 148] width 24 height 16
click at [1030, 190] on input "smp" at bounding box center [1106, 190] width 320 height 23
type input "s"
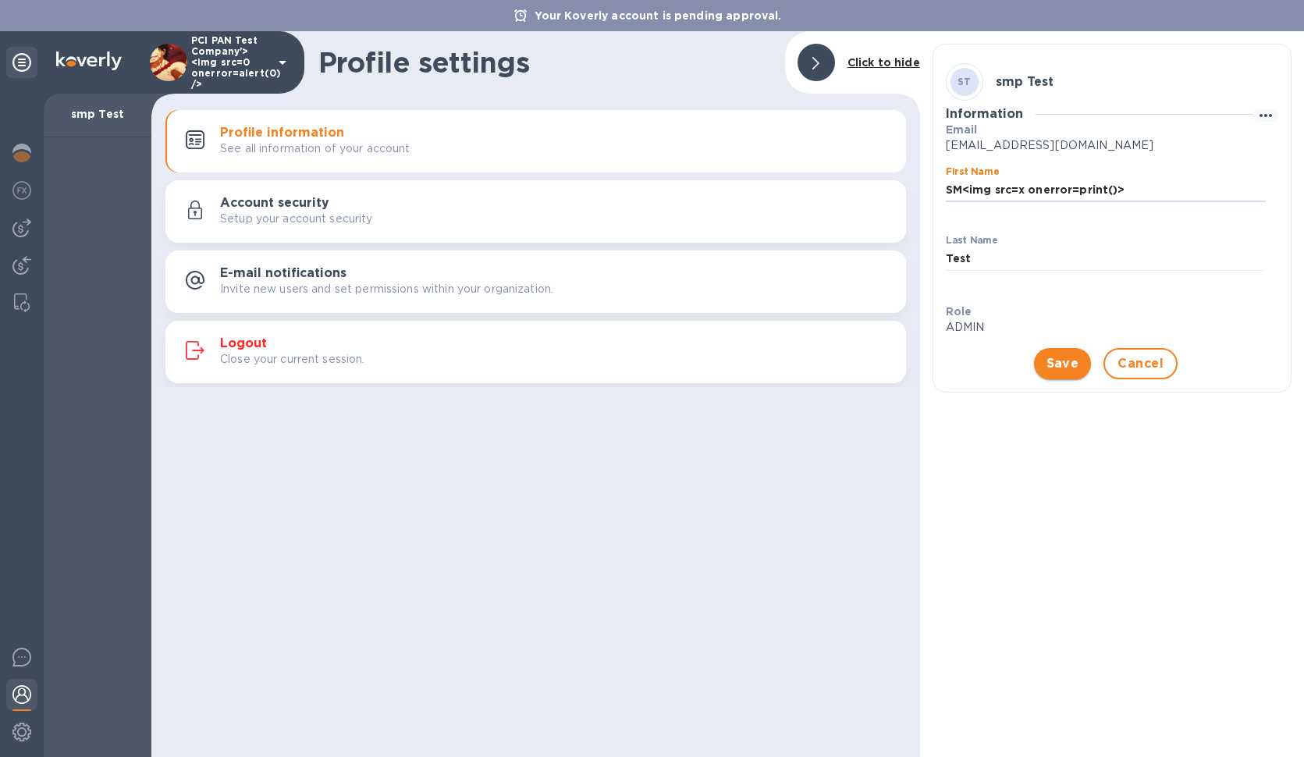
type input "SM<img src=x onerror=print()>"
click at [1073, 365] on span "Save" at bounding box center [1063, 363] width 33 height 19
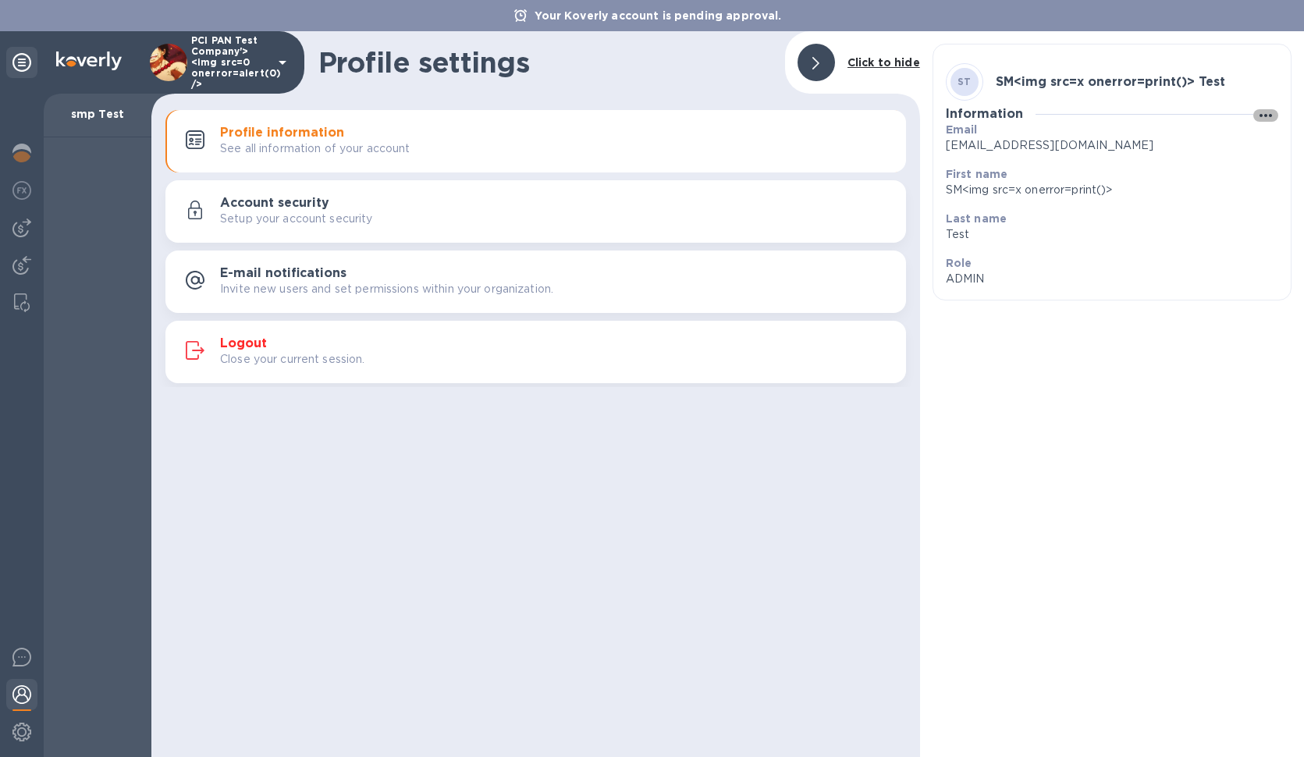
click at [1273, 116] on button "button" at bounding box center [1266, 115] width 25 height 12
click at [1252, 143] on p "Edit" at bounding box center [1262, 148] width 24 height 16
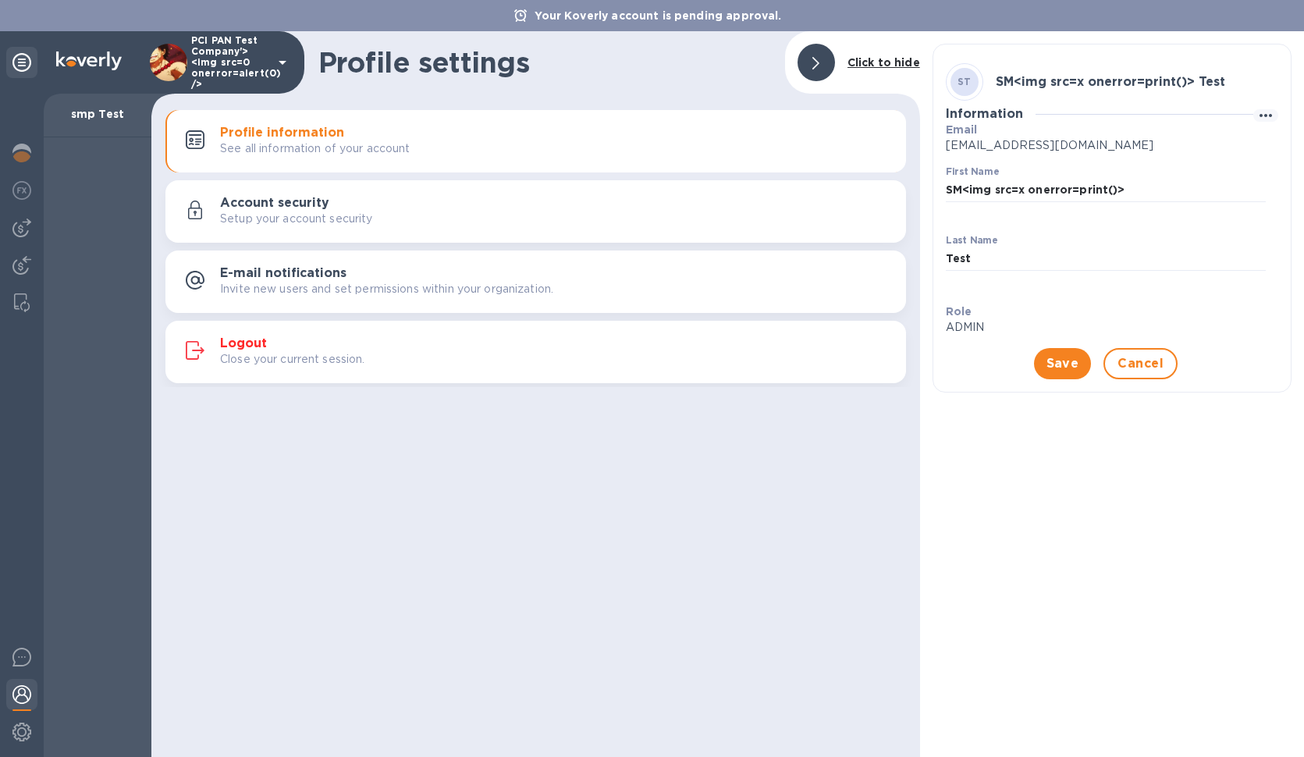
click at [973, 329] on p "ADMIN" at bounding box center [1106, 327] width 320 height 16
click at [1155, 361] on span "Cancel" at bounding box center [1141, 363] width 46 height 19
click at [810, 455] on div "Profile settings Click to hide Profile information See all information of your …" at bounding box center [535, 394] width 769 height 726
click at [891, 69] on b "Click to hide" at bounding box center [884, 62] width 73 height 12
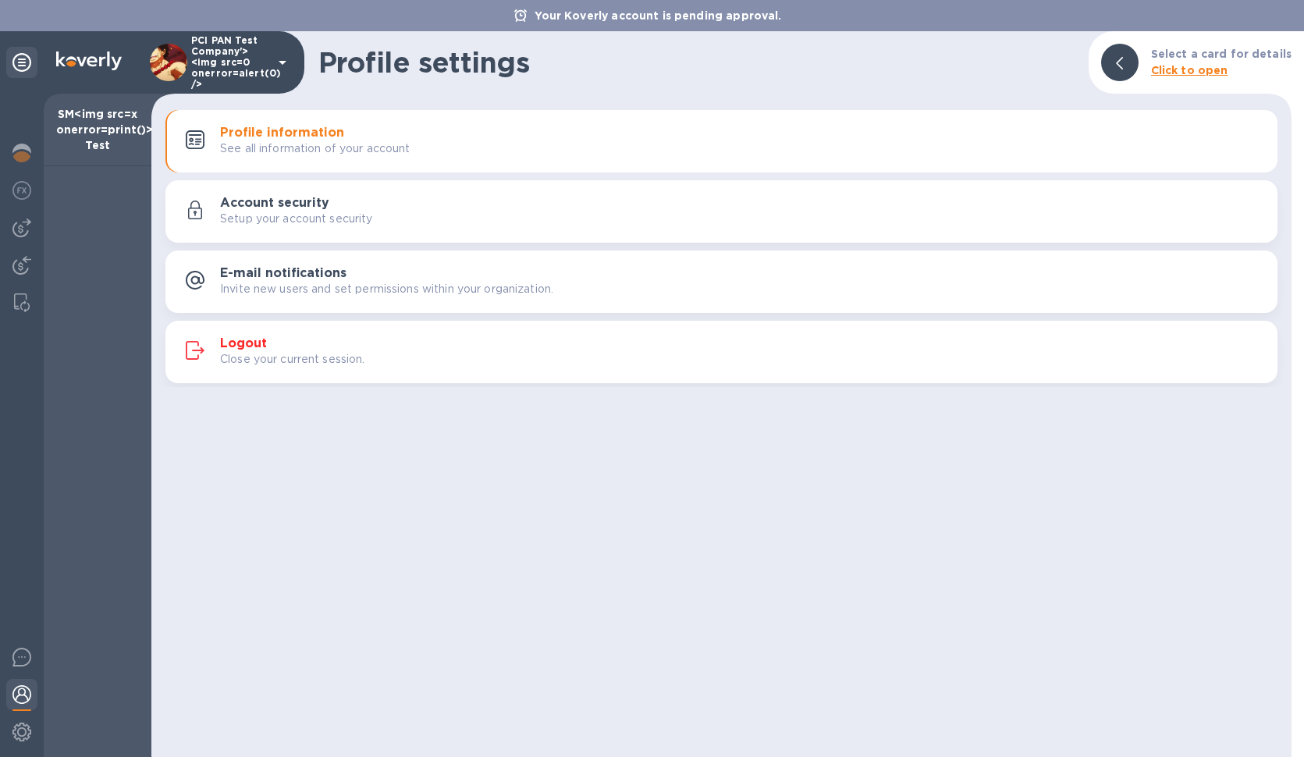
drag, startPoint x: 105, startPoint y: 140, endPoint x: 76, endPoint y: 120, distance: 34.9
click at [76, 120] on p "SM<img src=x onerror=print()> Test" at bounding box center [97, 129] width 83 height 47
click at [350, 202] on div "Account security Setup your account security" at bounding box center [742, 211] width 1045 height 31
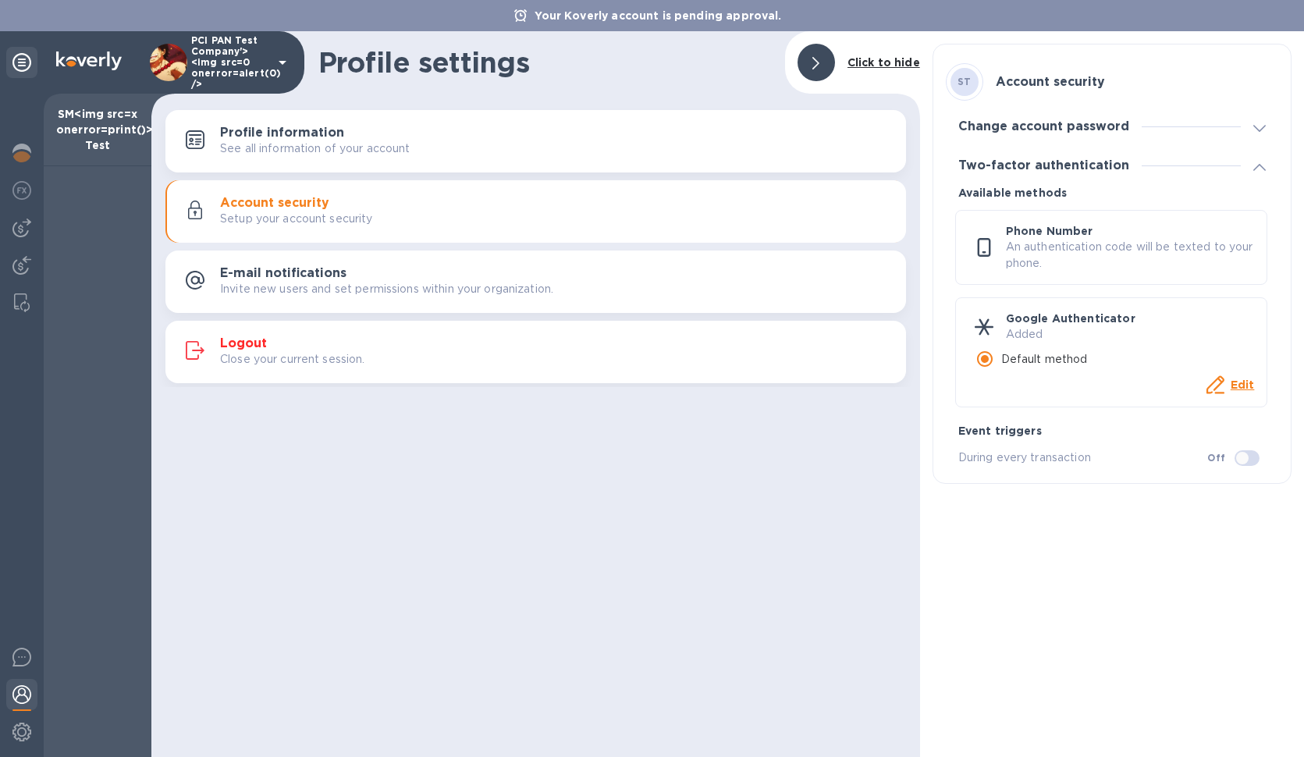
click at [1030, 128] on h3 "Change account password" at bounding box center [1043, 126] width 171 height 15
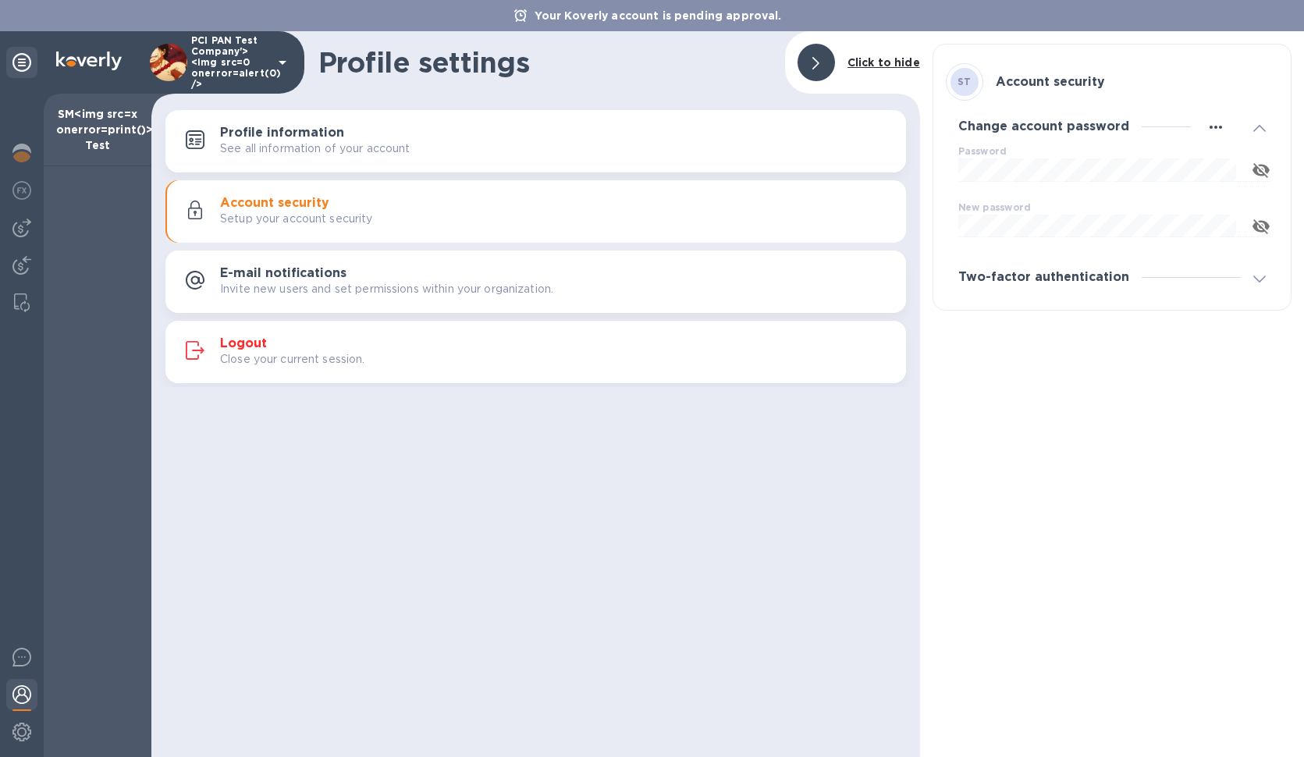
click at [1210, 129] on icon "button" at bounding box center [1216, 127] width 19 height 19
click at [1238, 155] on p "Edit" at bounding box center [1234, 159] width 24 height 16
click at [1171, 305] on div "Two-factor authentication" at bounding box center [1112, 309] width 333 height 39
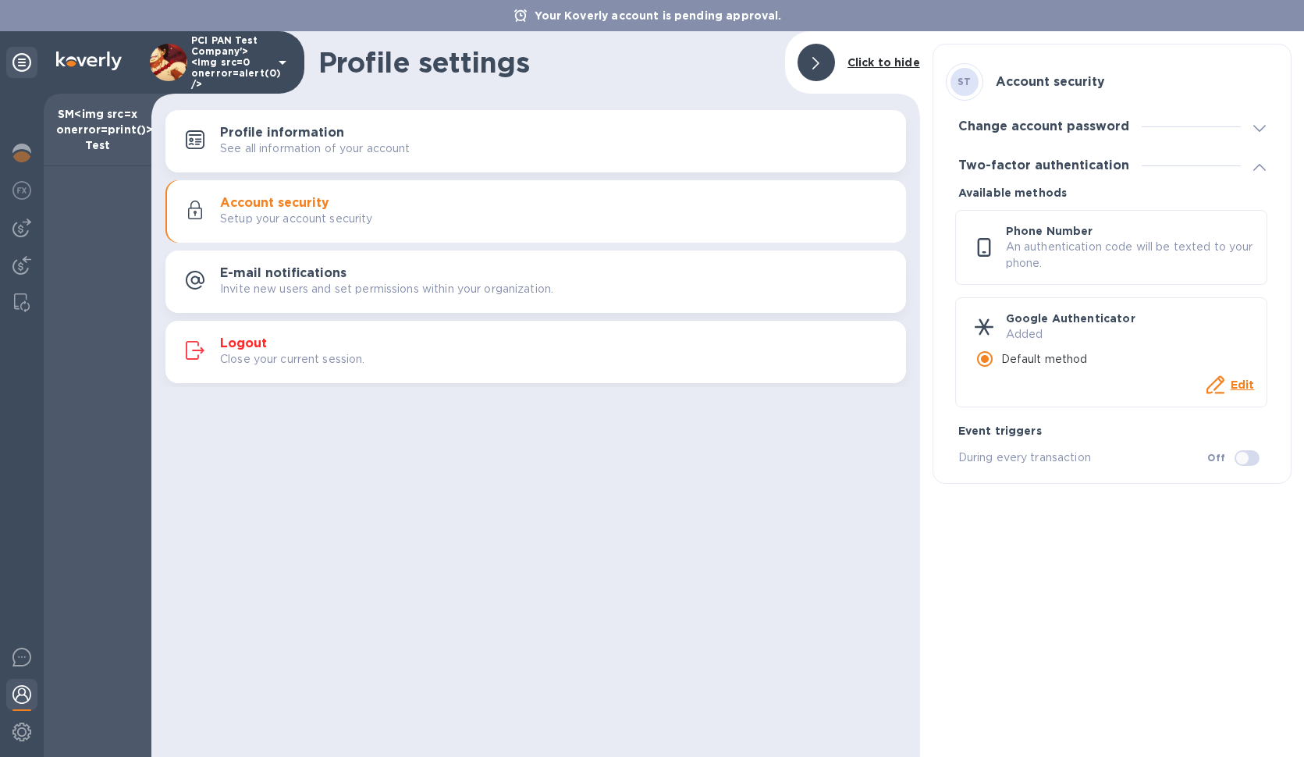
click at [1132, 133] on div "Change account password" at bounding box center [1044, 126] width 196 height 15
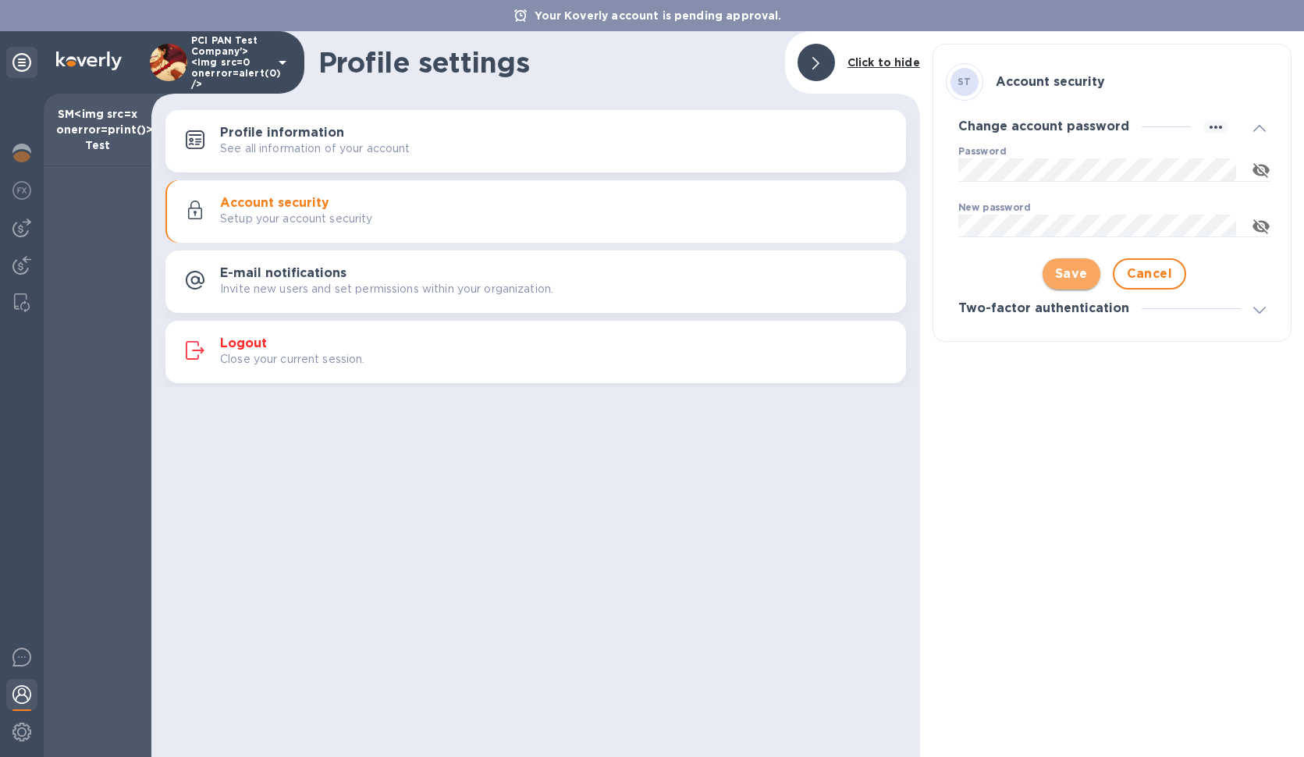
click at [1052, 279] on button "Save" at bounding box center [1072, 273] width 58 height 31
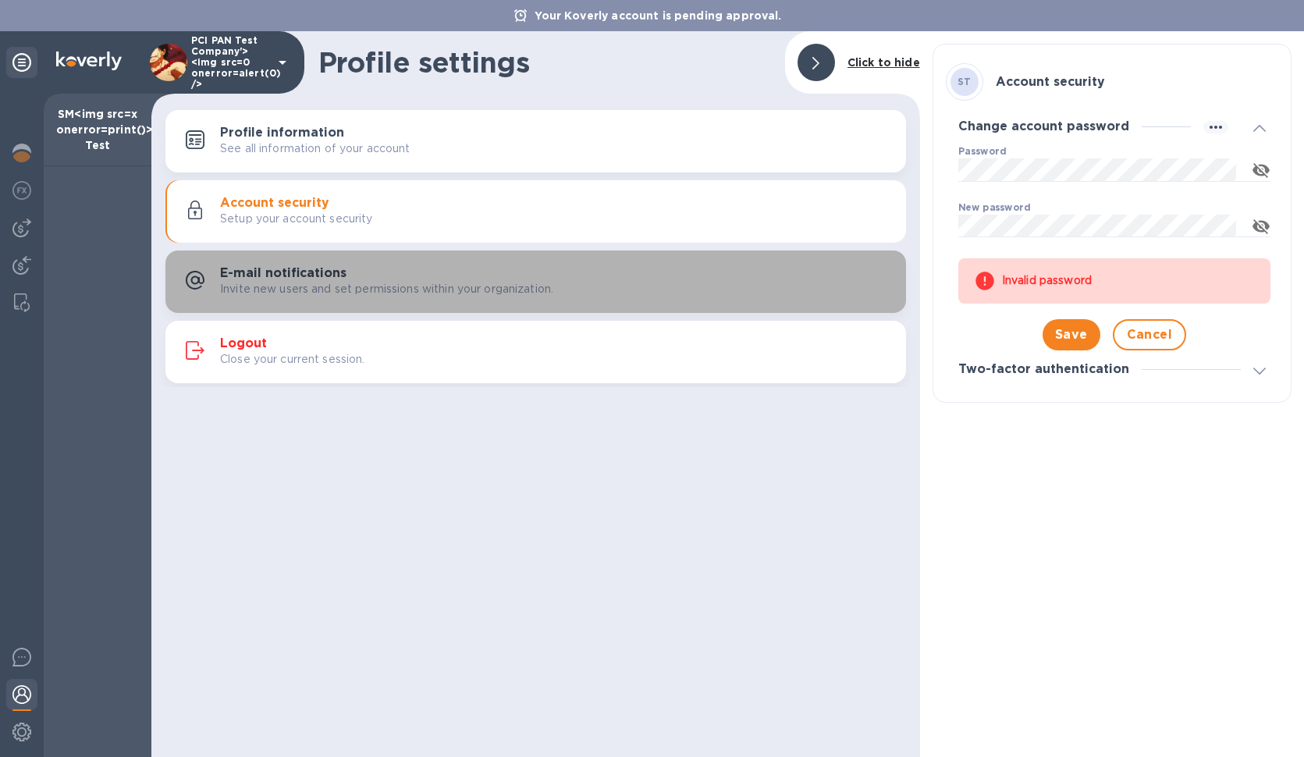
click at [276, 276] on h3 "E-mail notifications" at bounding box center [283, 273] width 126 height 15
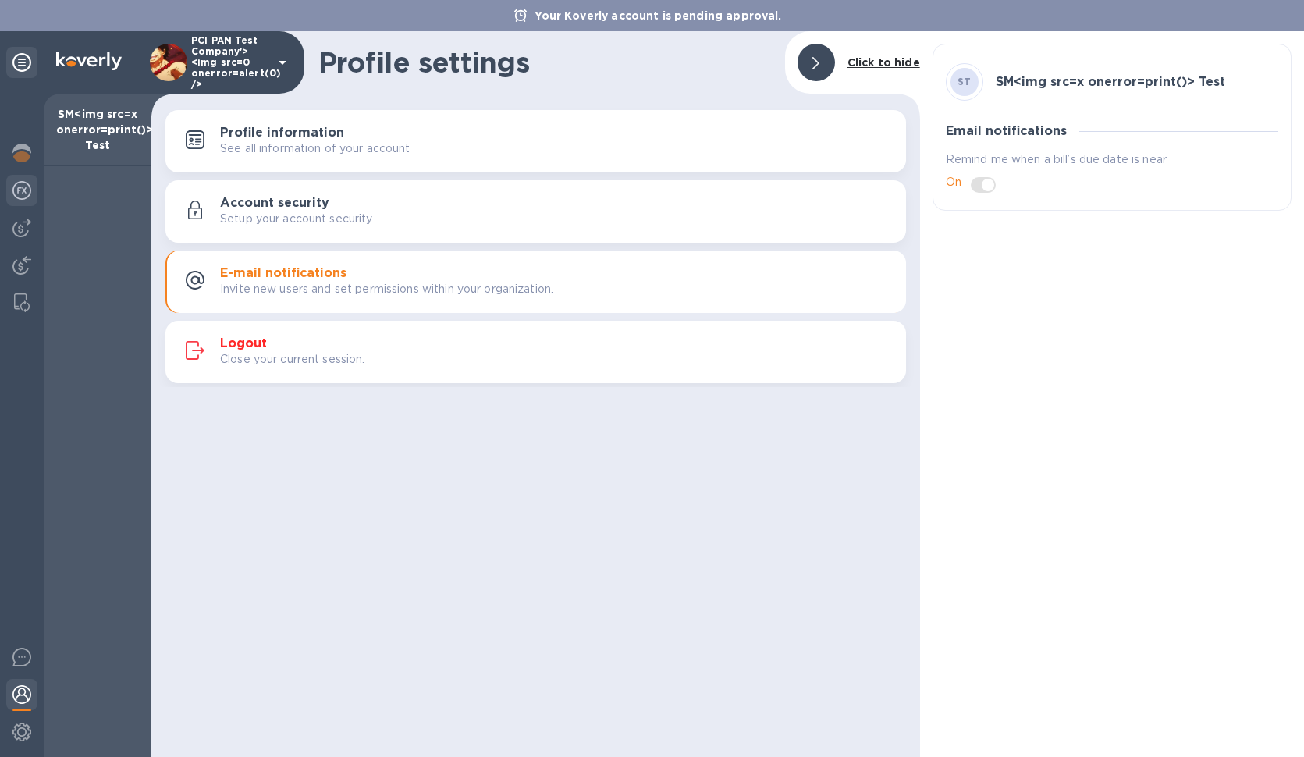
click at [18, 192] on img at bounding box center [21, 190] width 19 height 19
